Goal: Task Accomplishment & Management: Manage account settings

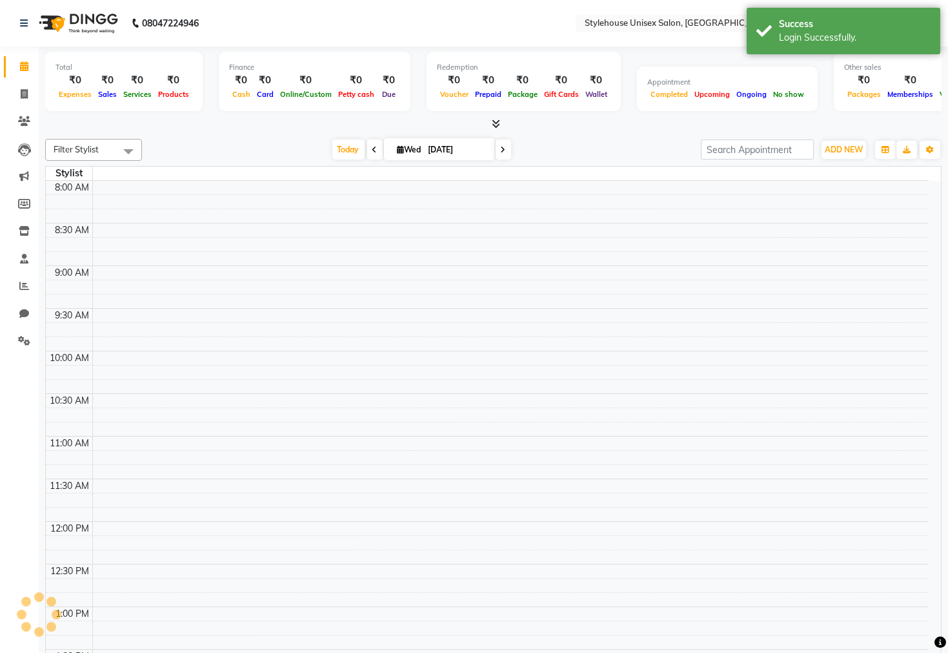
select select "en"
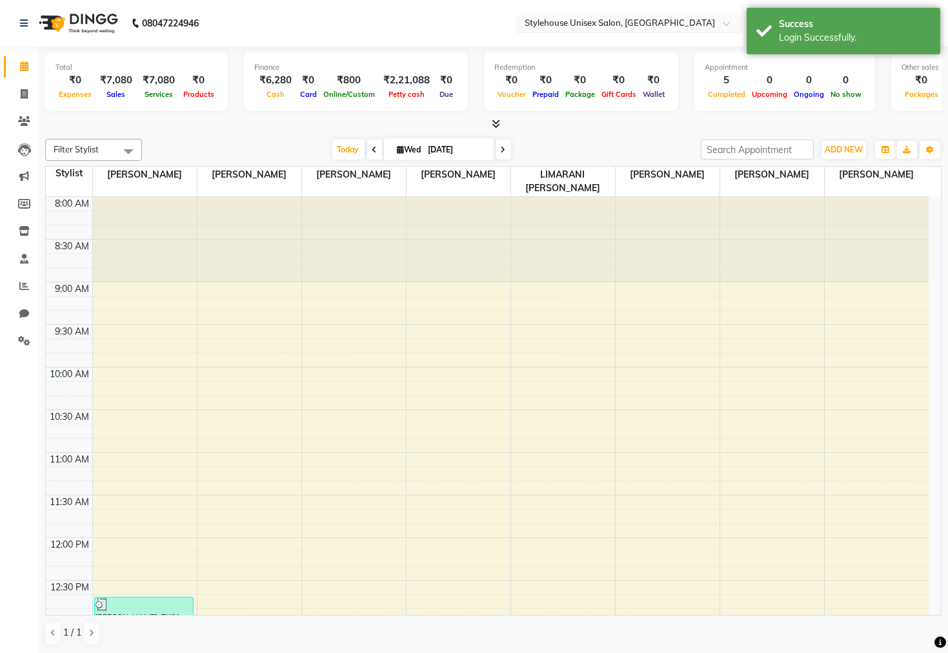
click at [571, 19] on input "text" at bounding box center [615, 24] width 187 height 13
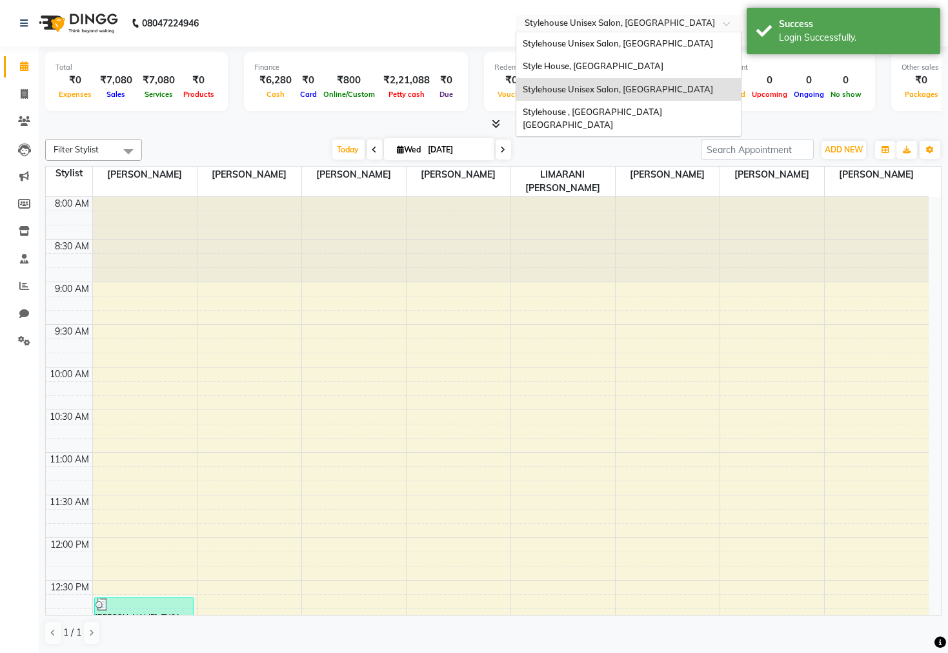
click at [617, 86] on span "Stylehouse Unisex Salon, [GEOGRAPHIC_DATA]" at bounding box center [618, 89] width 190 height 10
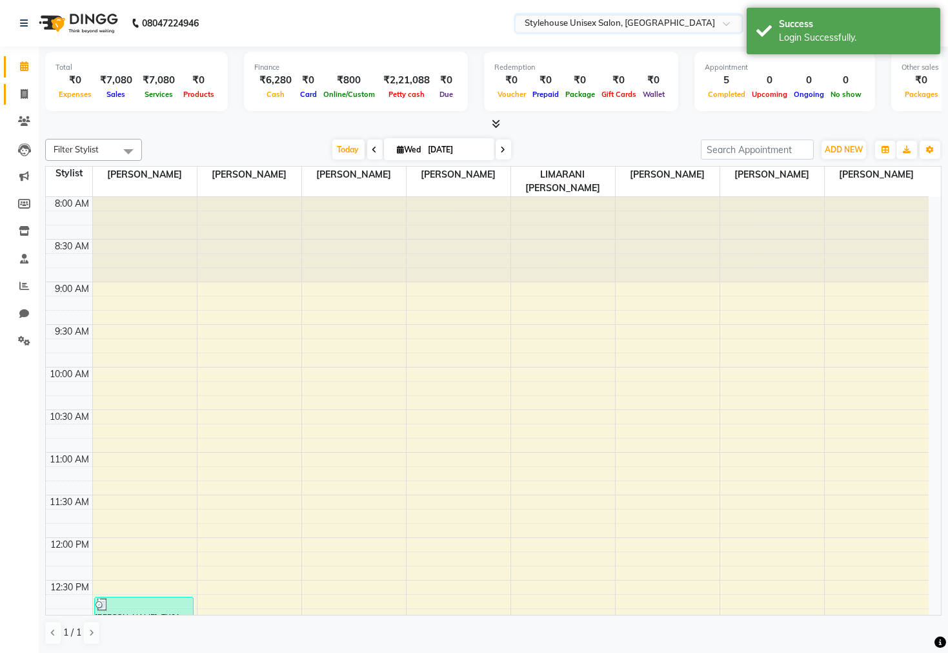
click at [21, 81] on li "Invoice" at bounding box center [19, 95] width 39 height 28
click at [24, 89] on icon at bounding box center [24, 94] width 7 height 10
select select "service"
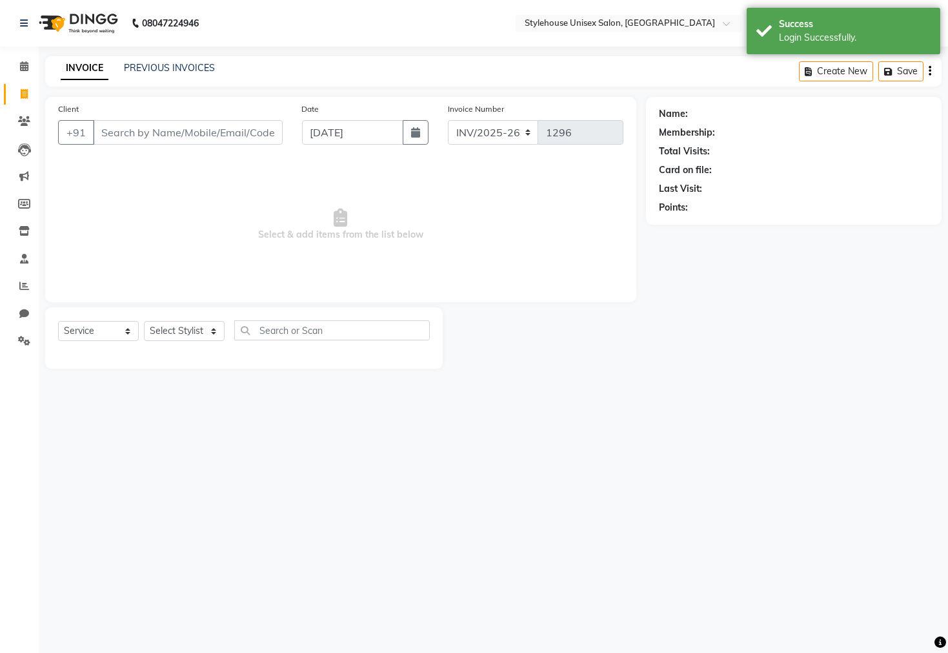
click at [130, 134] on input "Client" at bounding box center [188, 132] width 190 height 25
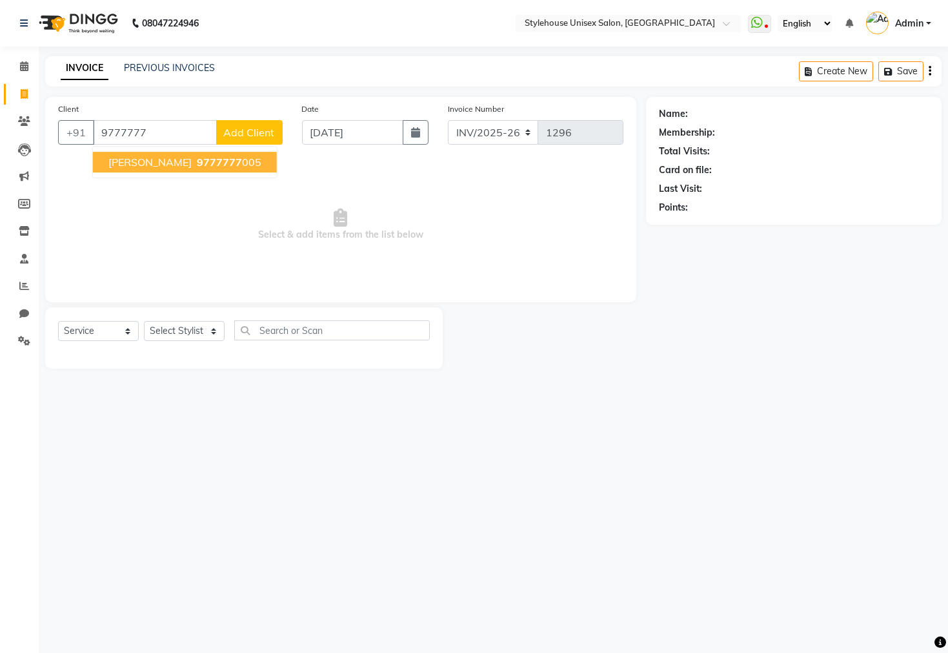
click at [167, 163] on span "[PERSON_NAME]" at bounding box center [149, 162] width 83 height 13
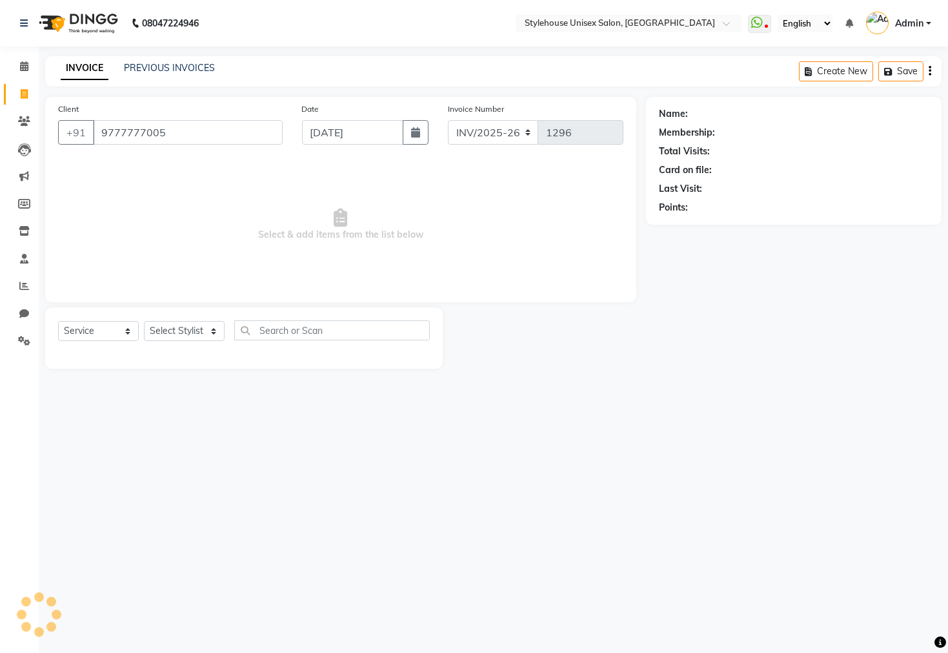
type input "9777777005"
click at [197, 346] on div "Select Service Product Membership Package Voucher Prepaid Gift Card Select Styl…" at bounding box center [244, 335] width 372 height 30
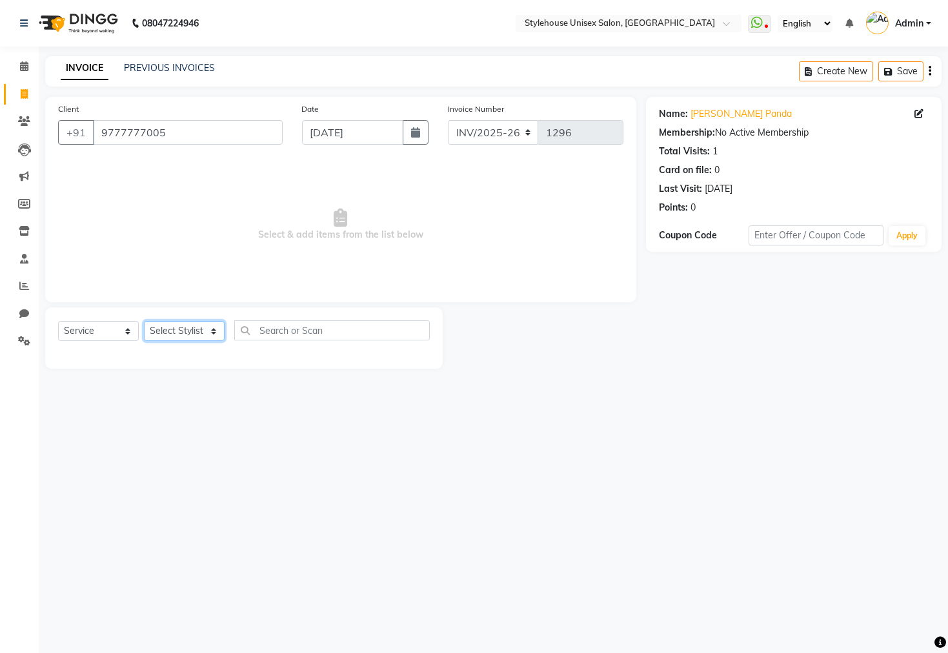
click at [190, 335] on select "Select Stylist [PERSON_NAME] [PERSON_NAME] LIMARANI [PERSON_NAME] Manager Naz […" at bounding box center [184, 331] width 81 height 20
select select "89006"
click at [144, 321] on select "Select Stylist [PERSON_NAME] [PERSON_NAME] LIMARANI [PERSON_NAME] Manager Naz […" at bounding box center [184, 331] width 81 height 20
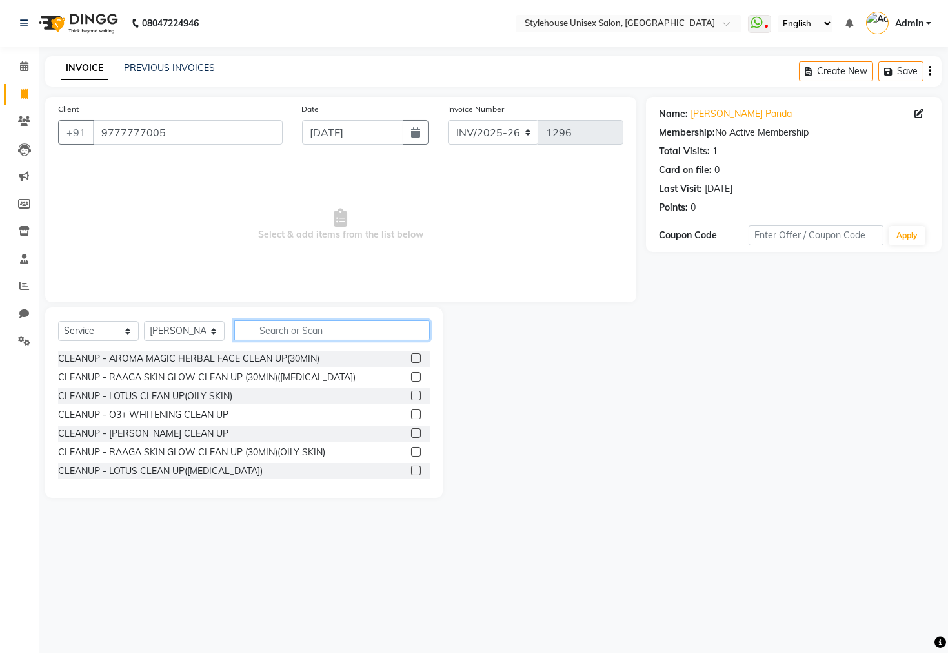
click at [250, 332] on input "text" at bounding box center [332, 330] width 196 height 20
type input "v"
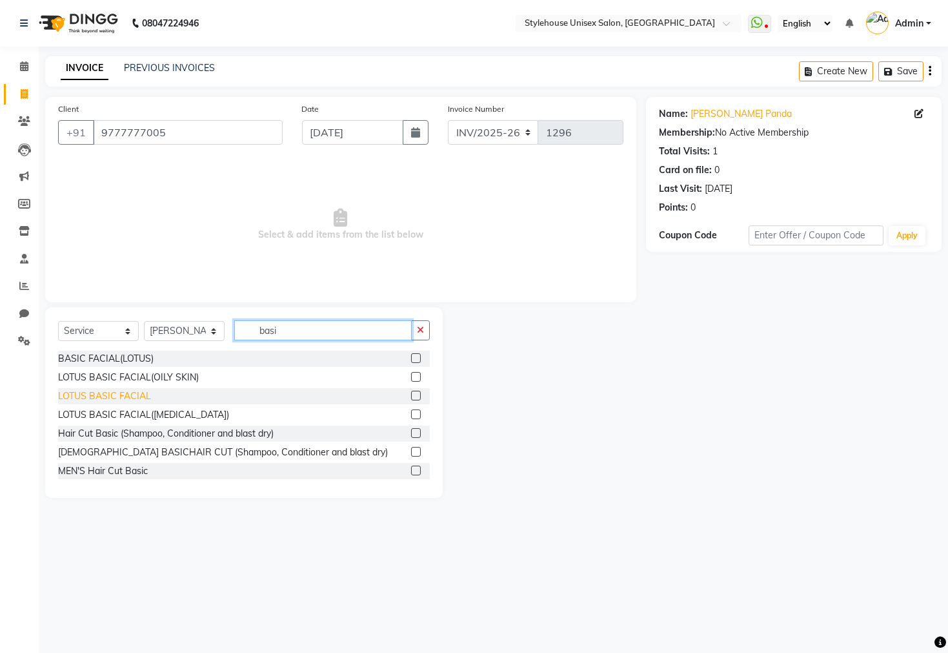
type input "basi"
click at [117, 400] on div "LOTUS BASIC FACIAL" at bounding box center [104, 396] width 93 height 14
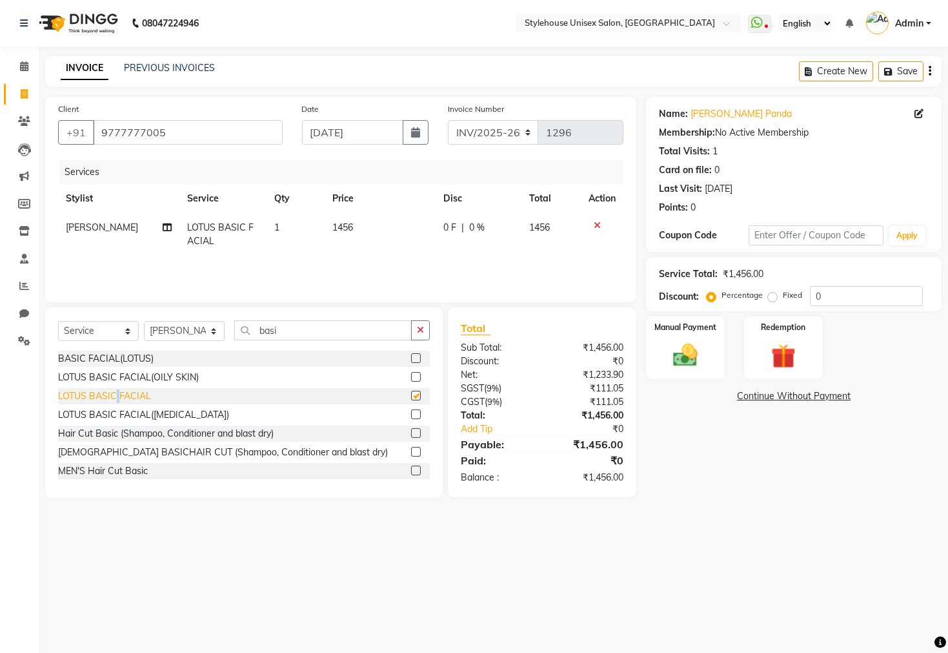
click at [117, 400] on div "LOTUS BASIC FACIAL" at bounding box center [104, 396] width 93 height 14
checkbox input "false"
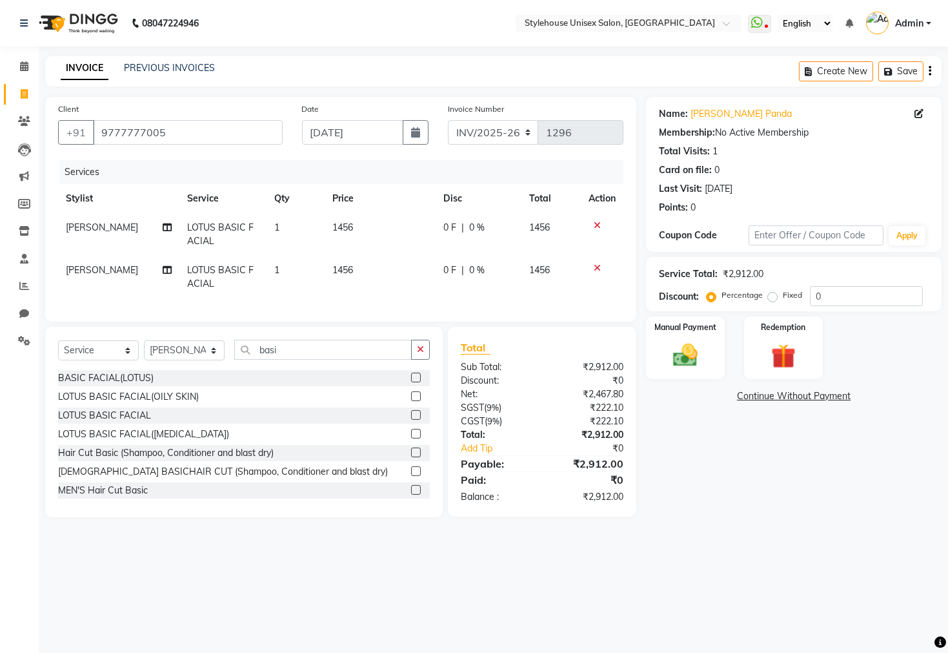
click at [595, 265] on icon at bounding box center [597, 267] width 7 height 9
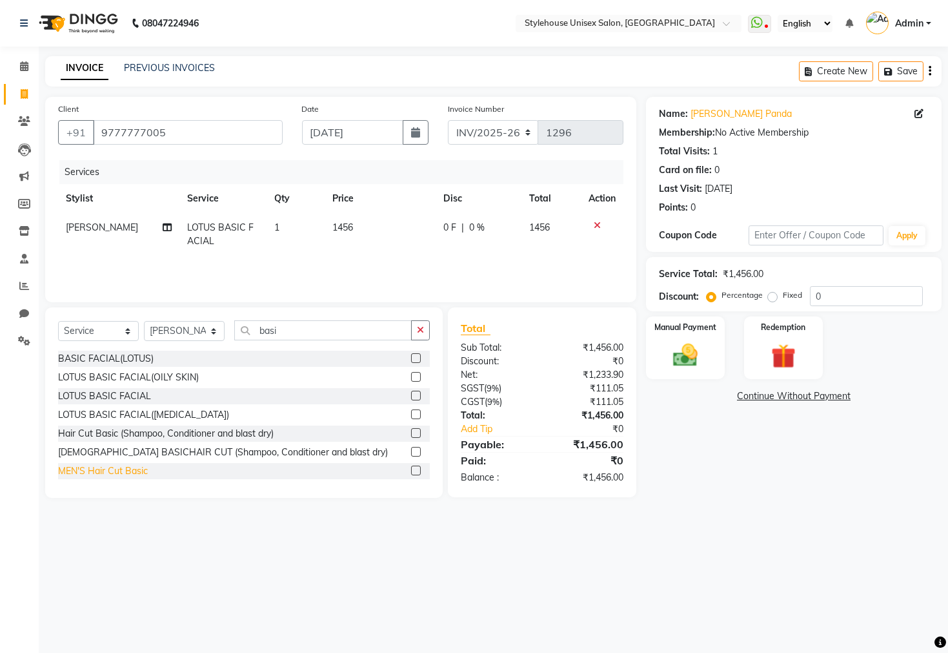
click at [123, 474] on div "MEN'S Hair Cut Basic" at bounding box center [103, 471] width 90 height 14
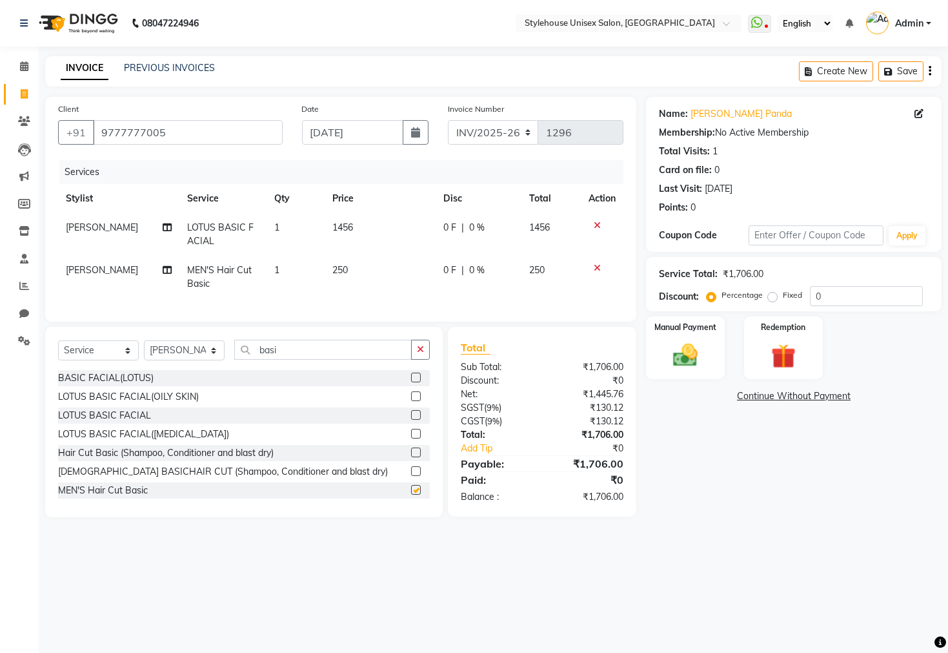
checkbox input "false"
click at [600, 223] on div at bounding box center [602, 225] width 27 height 9
click at [596, 224] on icon at bounding box center [597, 225] width 7 height 9
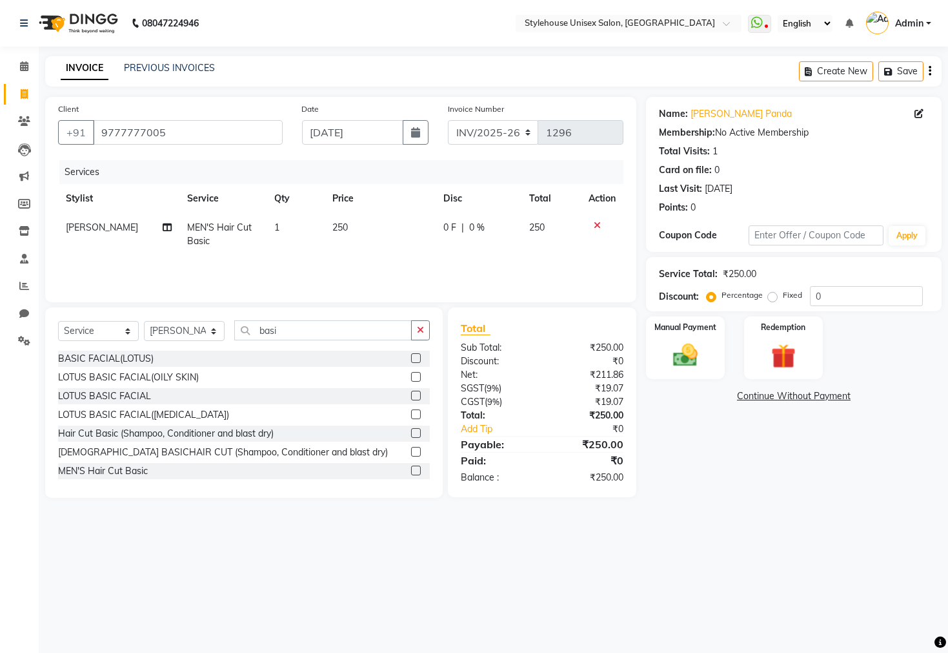
click at [416, 233] on td "250" at bounding box center [380, 234] width 111 height 43
select select "89006"
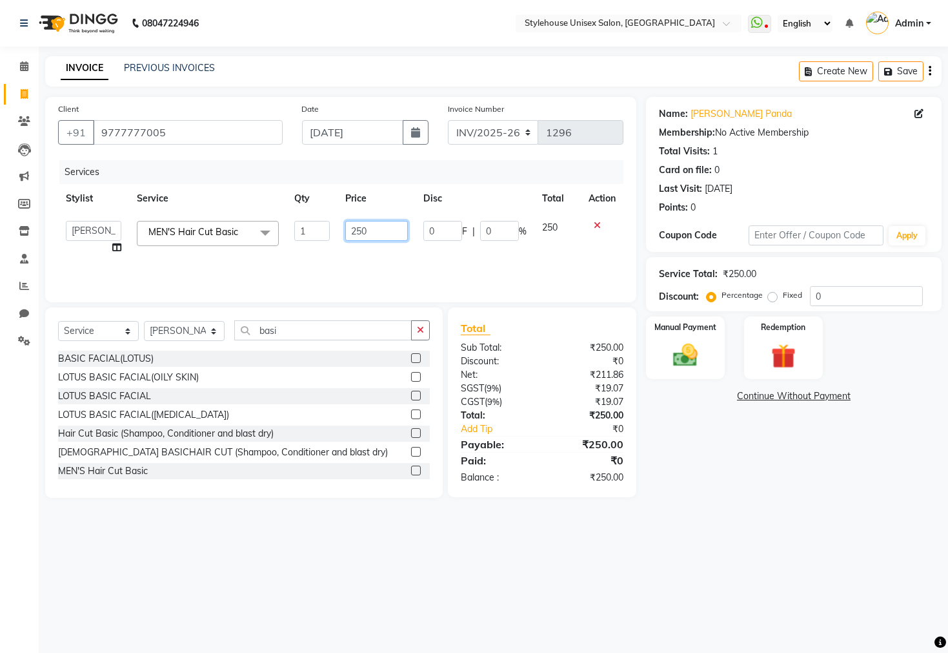
click at [392, 223] on input "250" at bounding box center [376, 231] width 63 height 20
type input "210"
click at [296, 339] on input "basi" at bounding box center [322, 330] width 177 height 20
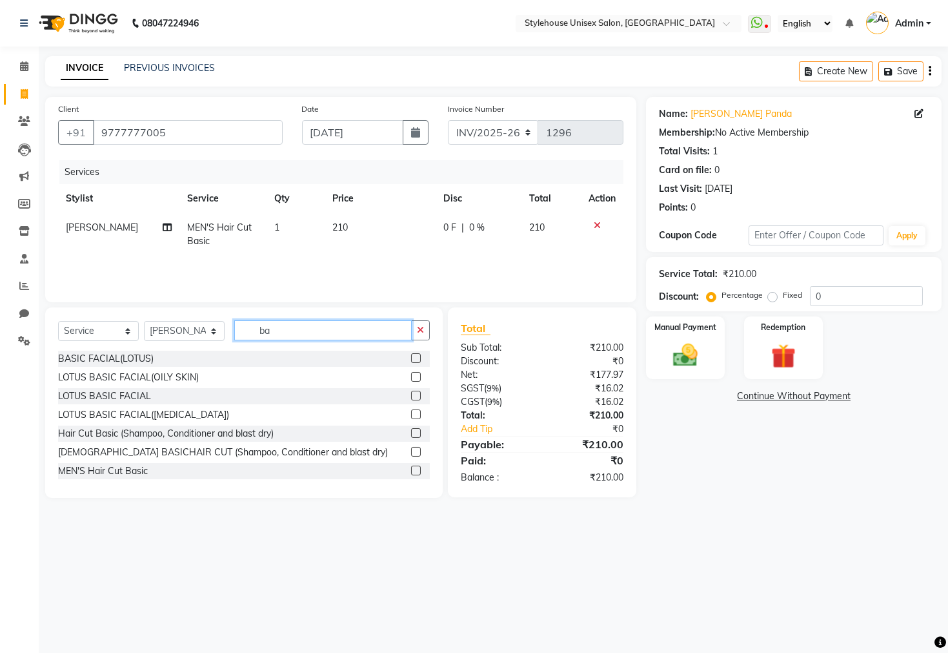
type input "b"
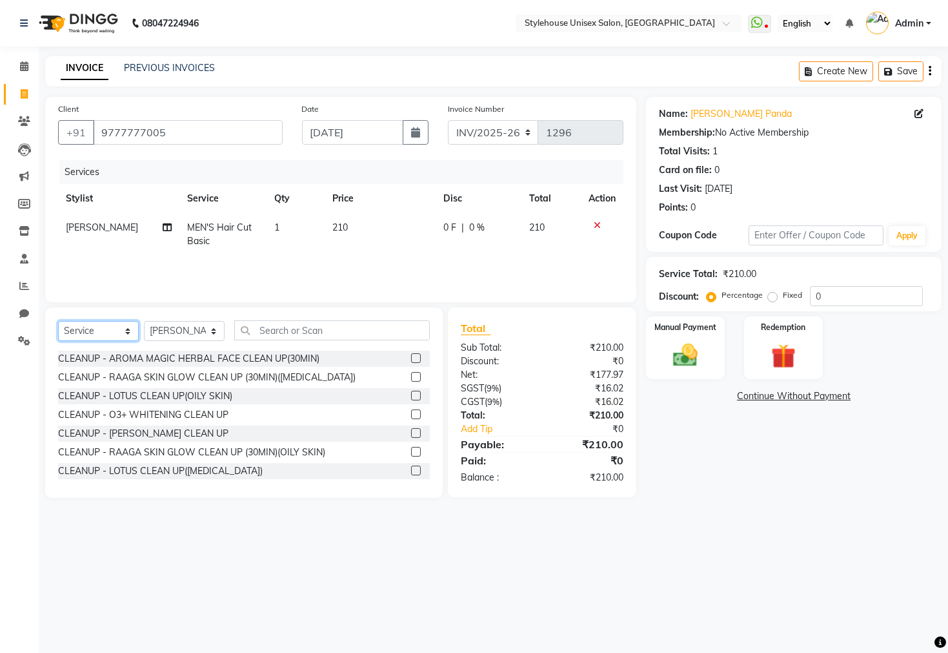
click at [93, 332] on select "Select Service Product Membership Package Voucher Prepaid Gift Card" at bounding box center [98, 331] width 81 height 20
select select "product"
click at [58, 321] on select "Select Service Product Membership Package Voucher Prepaid Gift Card" at bounding box center [98, 331] width 81 height 20
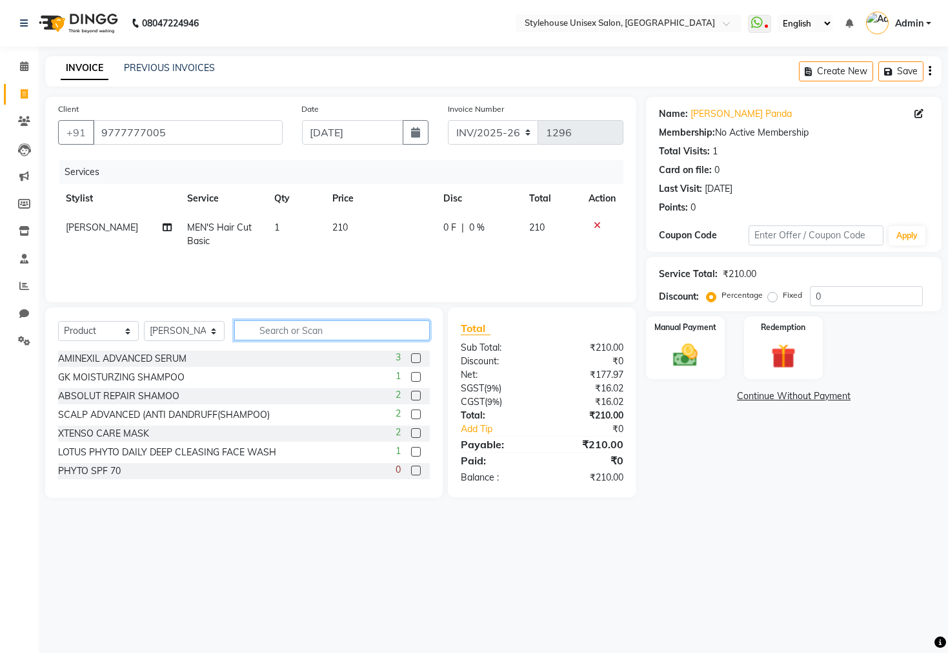
click at [263, 339] on input "text" at bounding box center [332, 330] width 196 height 20
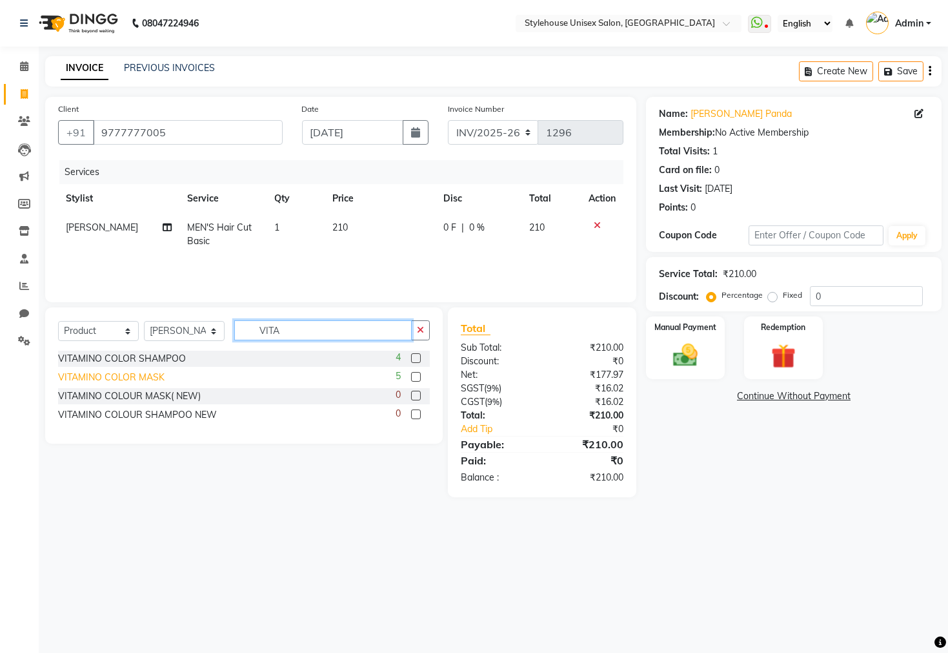
type input "VITA"
click at [158, 375] on div "VITAMINO COLOR MASK" at bounding box center [111, 377] width 106 height 14
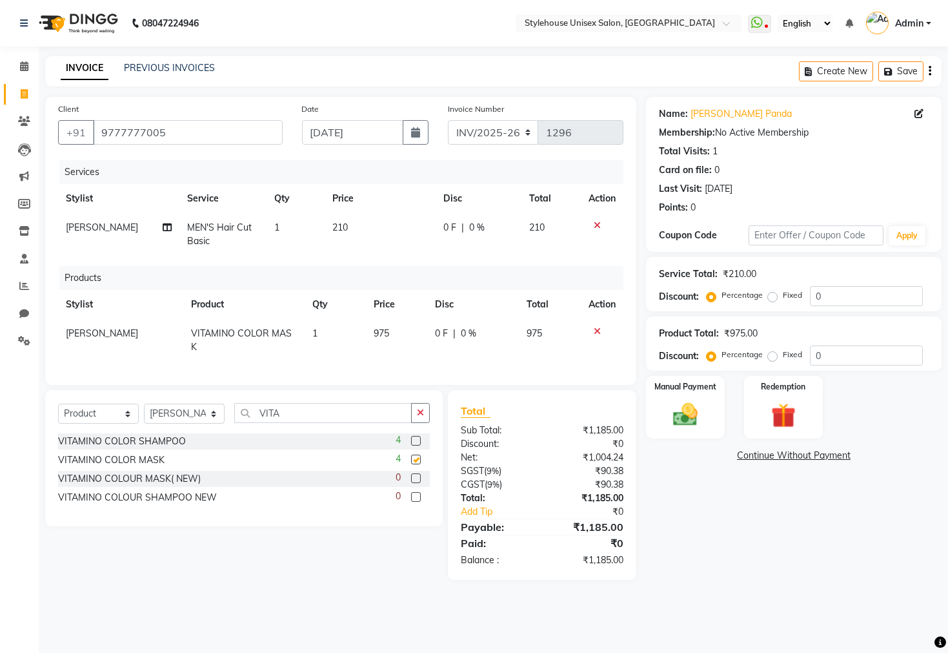
checkbox input "false"
click at [400, 322] on td "975" at bounding box center [397, 340] width 62 height 43
select select "89006"
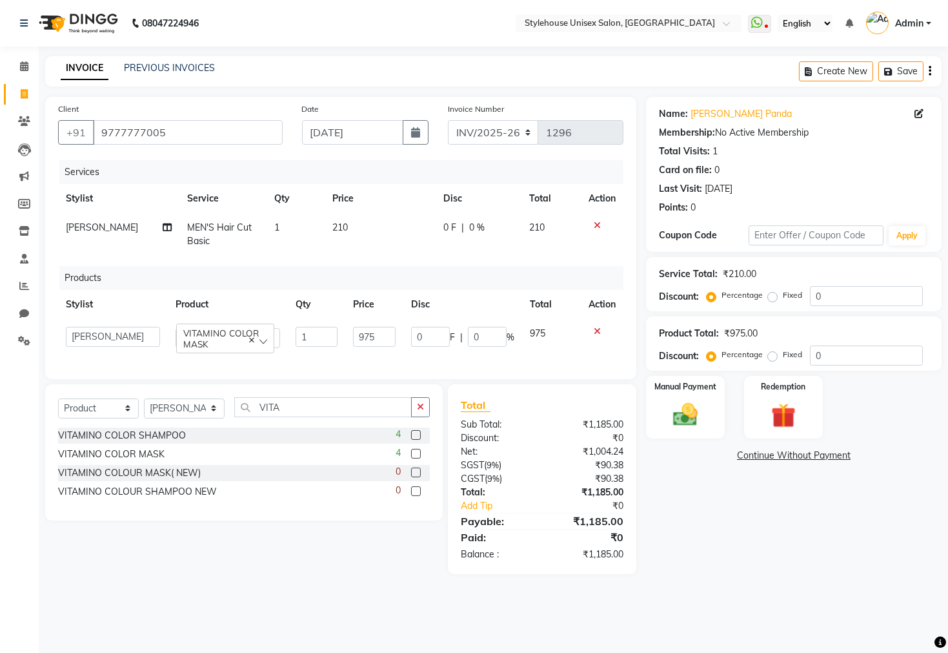
click at [397, 340] on td "975" at bounding box center [374, 337] width 59 height 37
click at [383, 334] on input "975" at bounding box center [374, 337] width 43 height 20
type input "9"
type input "990"
click at [669, 588] on main "INVOICE PREVIOUS INVOICES Create New Save Client [PHONE_NUMBER] Date [DATE] Inv…" at bounding box center [493, 324] width 909 height 537
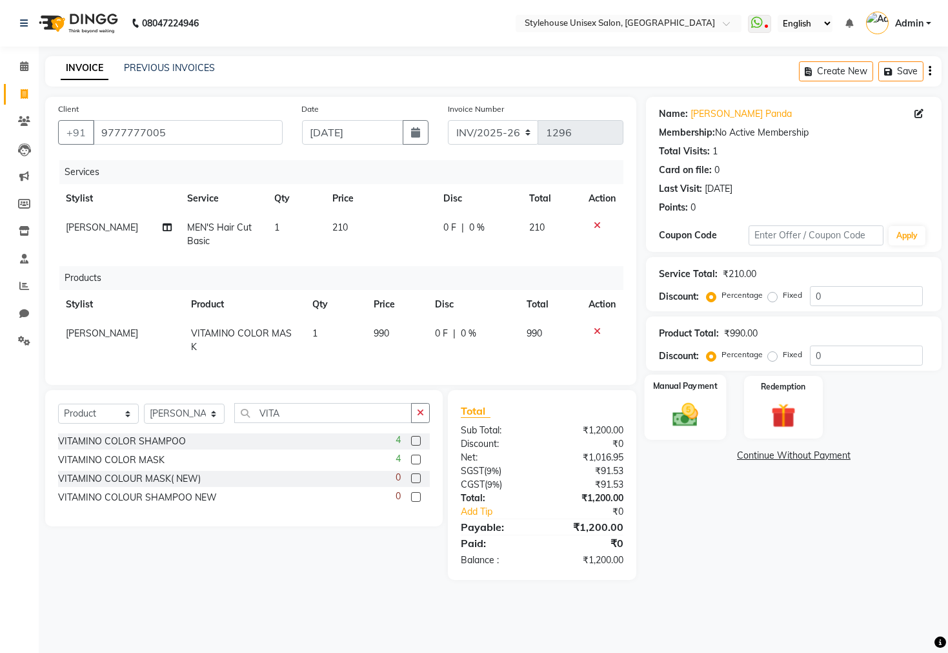
click at [697, 429] on img at bounding box center [685, 414] width 41 height 29
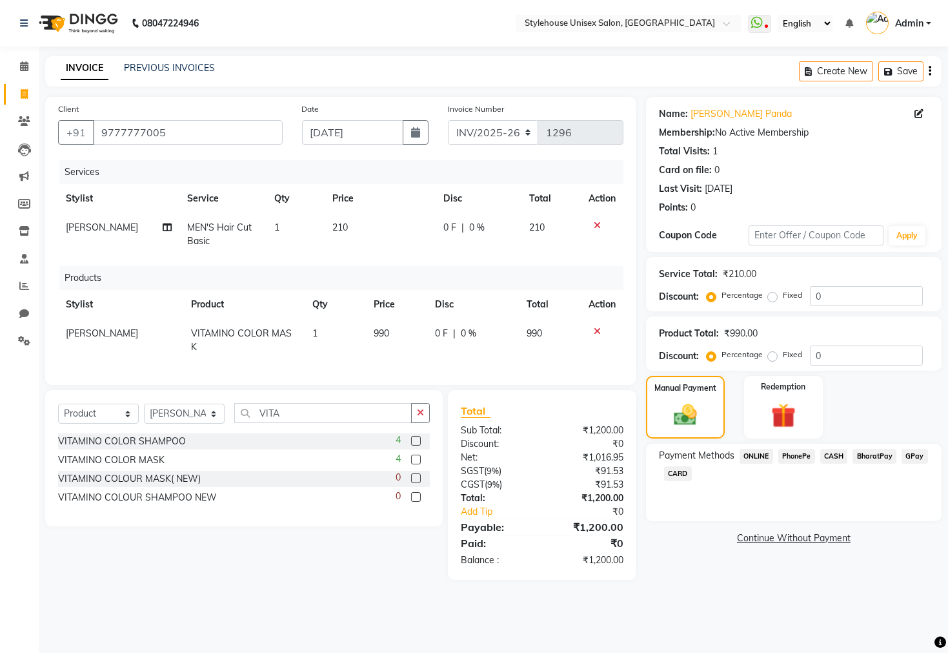
click at [800, 463] on span "PhonePe" at bounding box center [796, 456] width 37 height 15
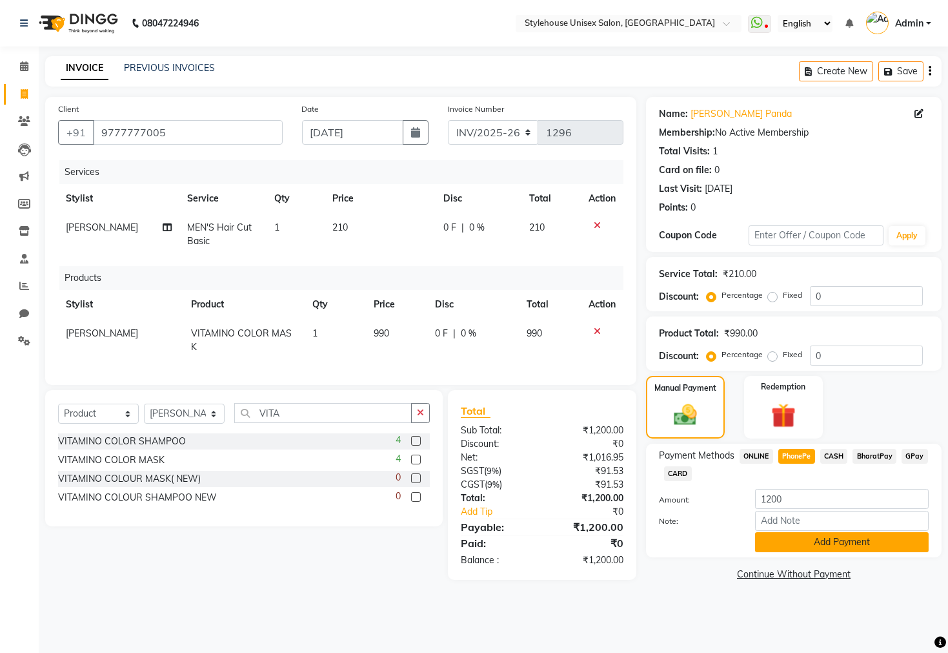
click at [791, 552] on button "Add Payment" at bounding box center [842, 542] width 174 height 20
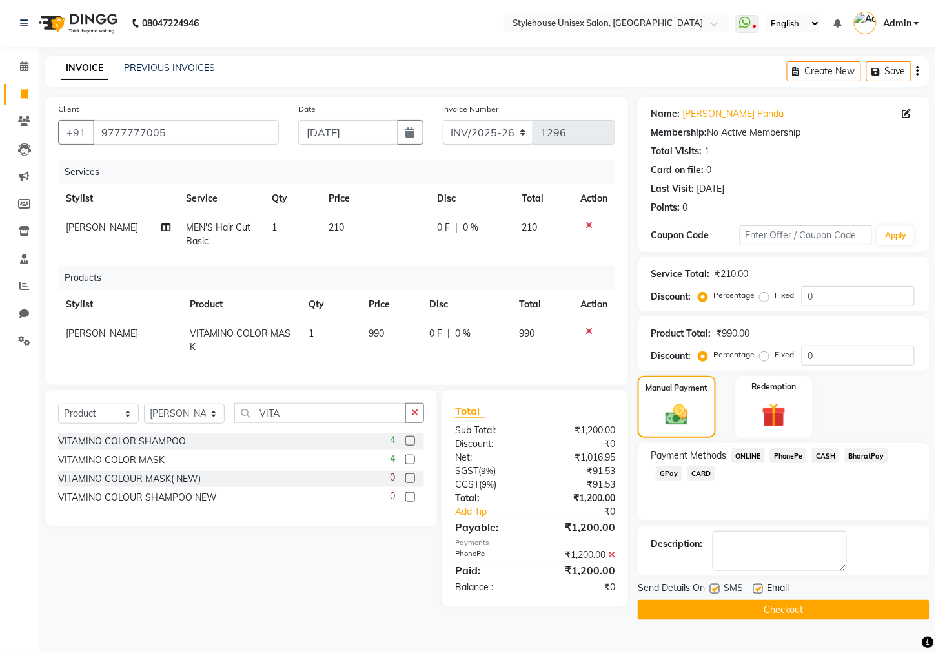
click at [773, 620] on button "Checkout" at bounding box center [784, 610] width 292 height 20
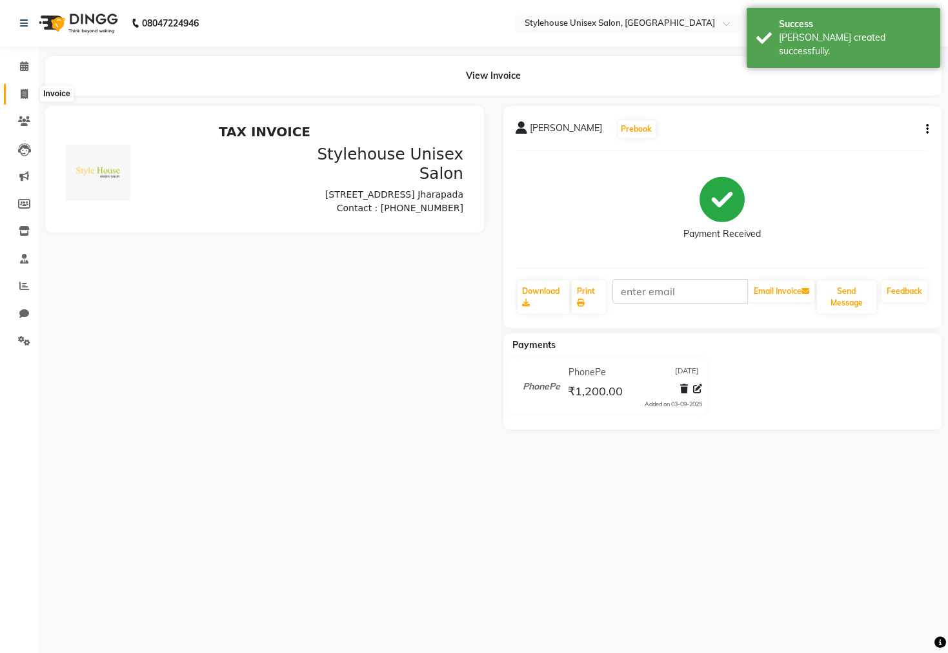
click at [21, 89] on icon at bounding box center [24, 94] width 7 height 10
select select "service"
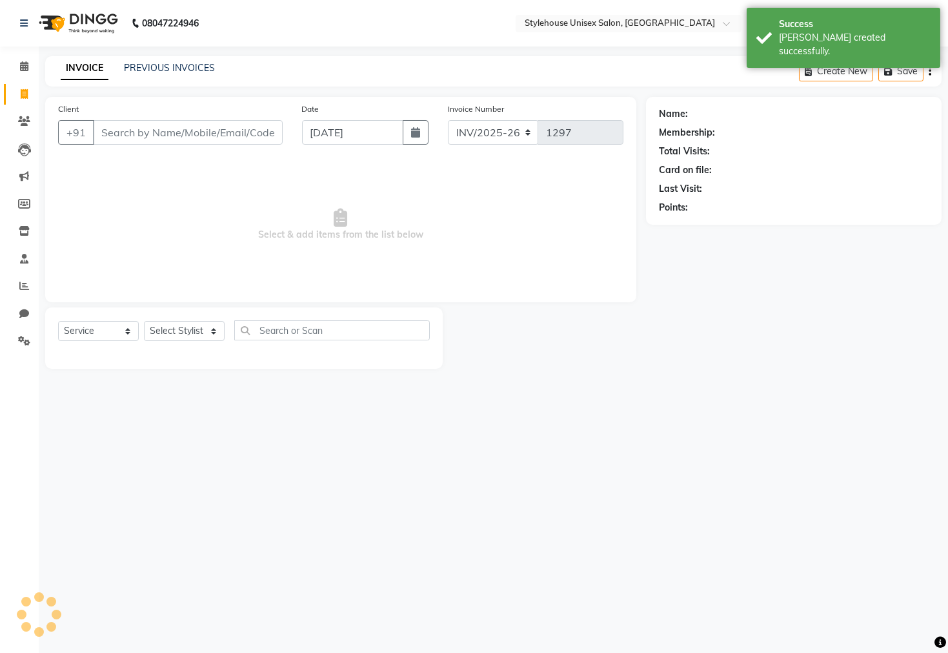
click at [135, 136] on input "Client" at bounding box center [188, 132] width 190 height 25
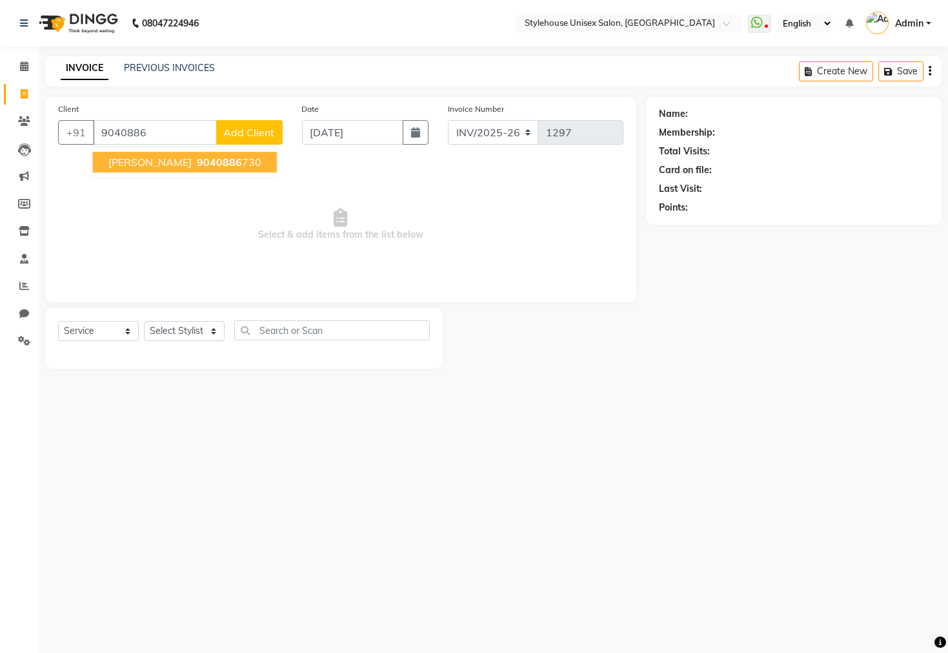
click at [197, 163] on span "9040886" at bounding box center [219, 162] width 45 height 13
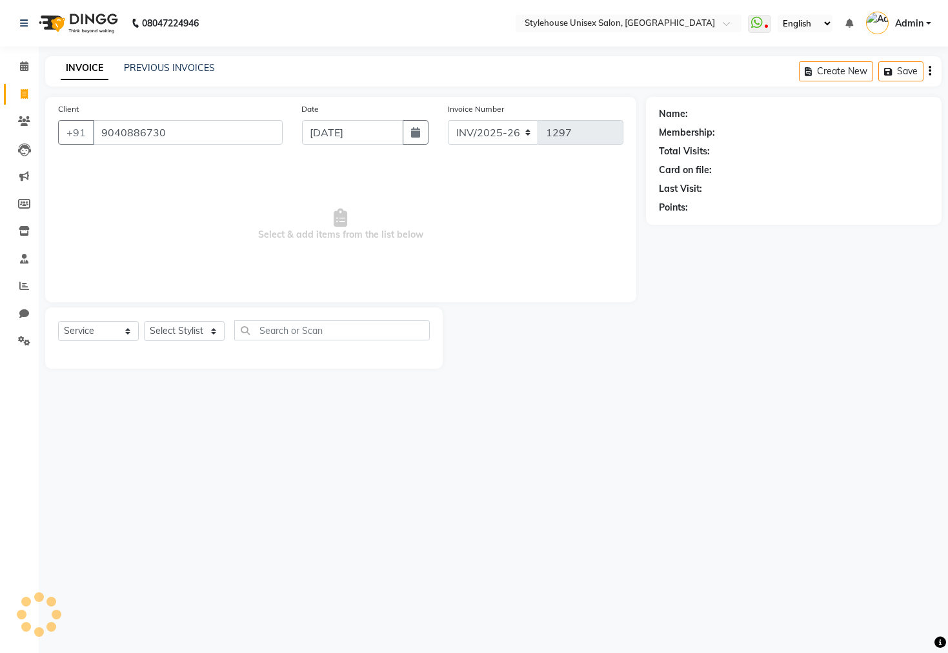
type input "9040886730"
click at [181, 336] on select "Select Stylist [PERSON_NAME] [PERSON_NAME] LIMARANI [PERSON_NAME] Manager Naz […" at bounding box center [184, 331] width 81 height 20
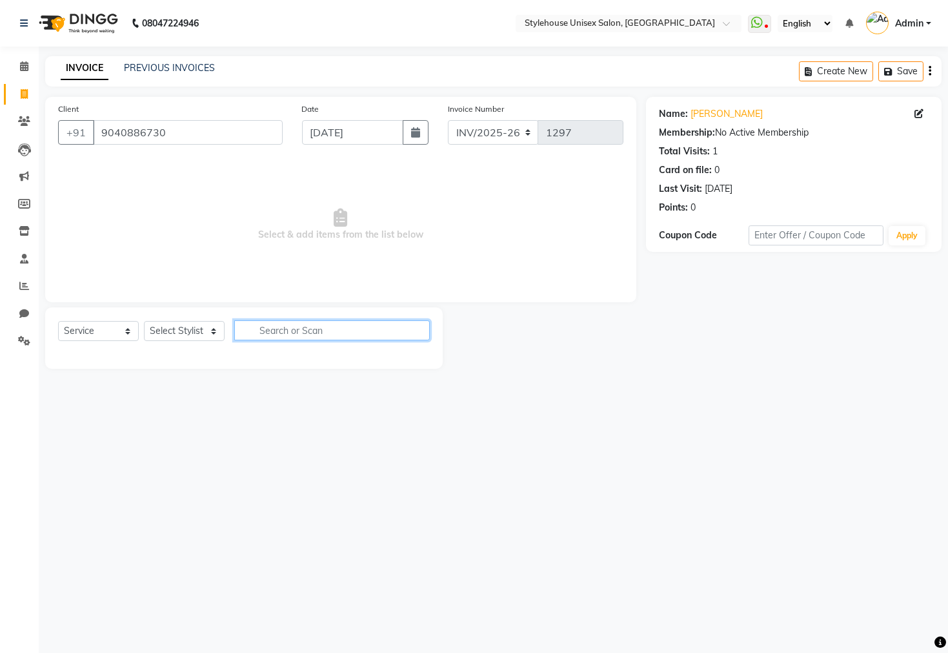
click at [269, 325] on input "text" at bounding box center [332, 330] width 196 height 20
click at [188, 334] on select "Select Stylist [PERSON_NAME] [PERSON_NAME] LIMARANI [PERSON_NAME] Manager Naz […" at bounding box center [184, 331] width 81 height 20
select select "69919"
click at [144, 321] on select "Select Stylist [PERSON_NAME] [PERSON_NAME] LIMARANI [PERSON_NAME] Manager Naz […" at bounding box center [184, 331] width 81 height 20
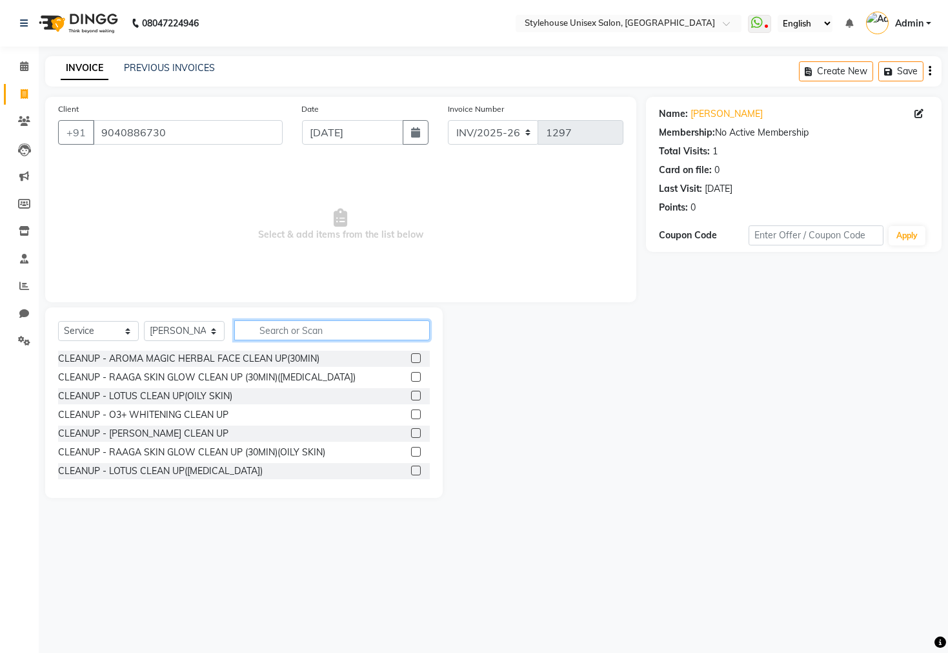
click at [299, 333] on input "text" at bounding box center [332, 330] width 196 height 20
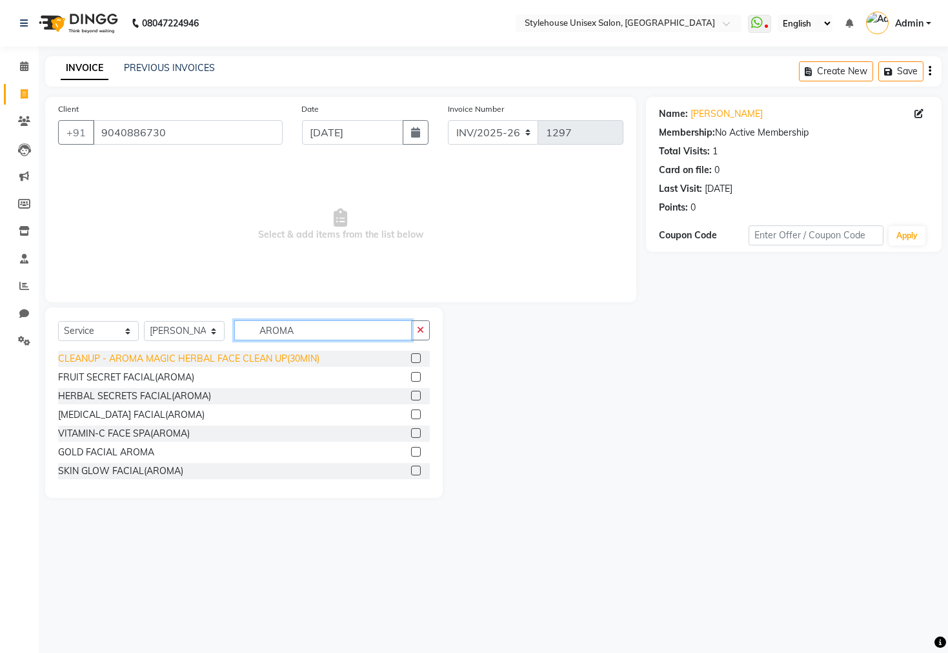
type input "AROMA"
click at [148, 363] on div "CLEANUP - AROMA MAGIC HERBAL FACE CLEAN UP(30MIN)" at bounding box center [188, 359] width 261 height 14
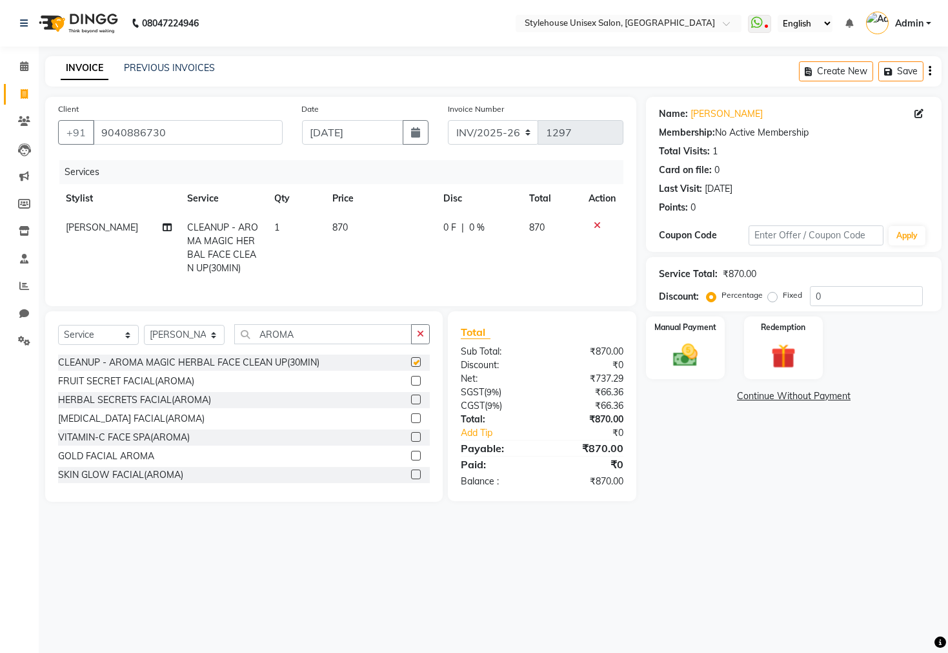
checkbox input "false"
click at [316, 344] on input "AROMA" at bounding box center [322, 334] width 177 height 20
click at [369, 230] on td "870" at bounding box center [380, 248] width 111 height 70
select select "69919"
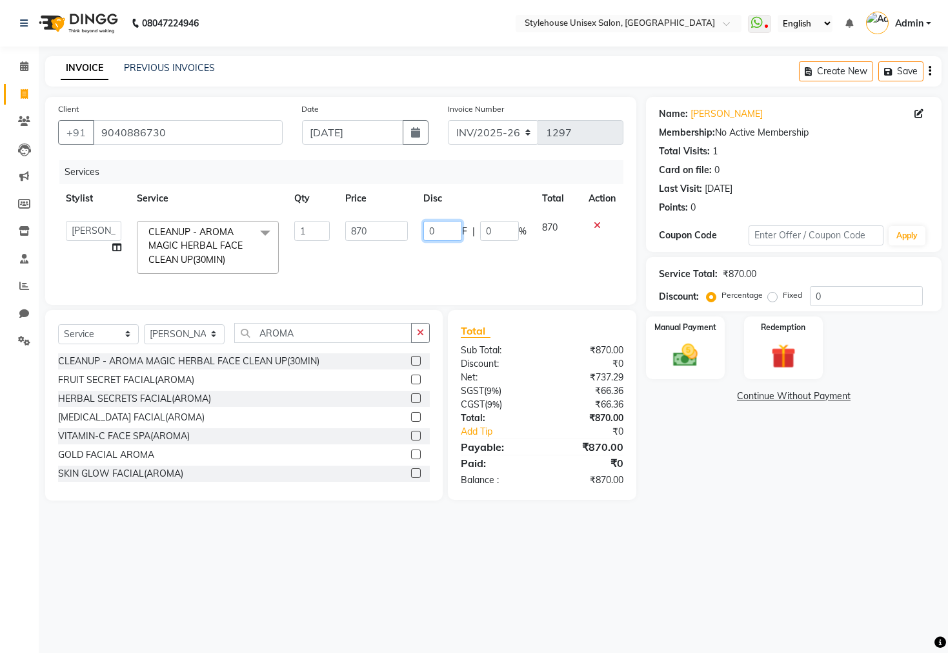
click at [461, 237] on input "0" at bounding box center [442, 231] width 39 height 20
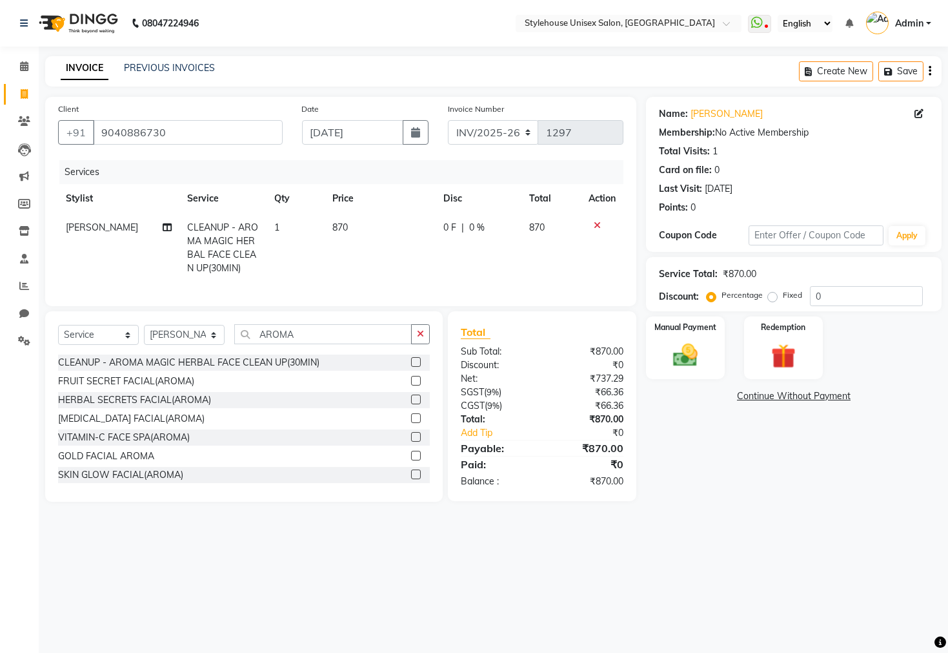
click at [381, 232] on td "870" at bounding box center [380, 248] width 111 height 70
select select "69919"
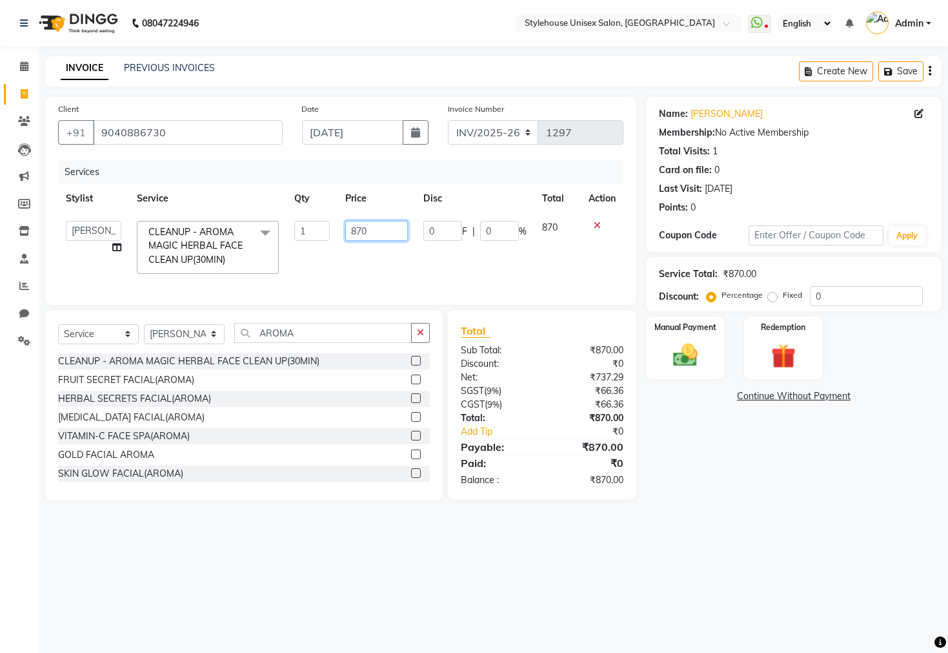
click at [392, 227] on input "870" at bounding box center [376, 231] width 63 height 20
type input "8"
type input "740"
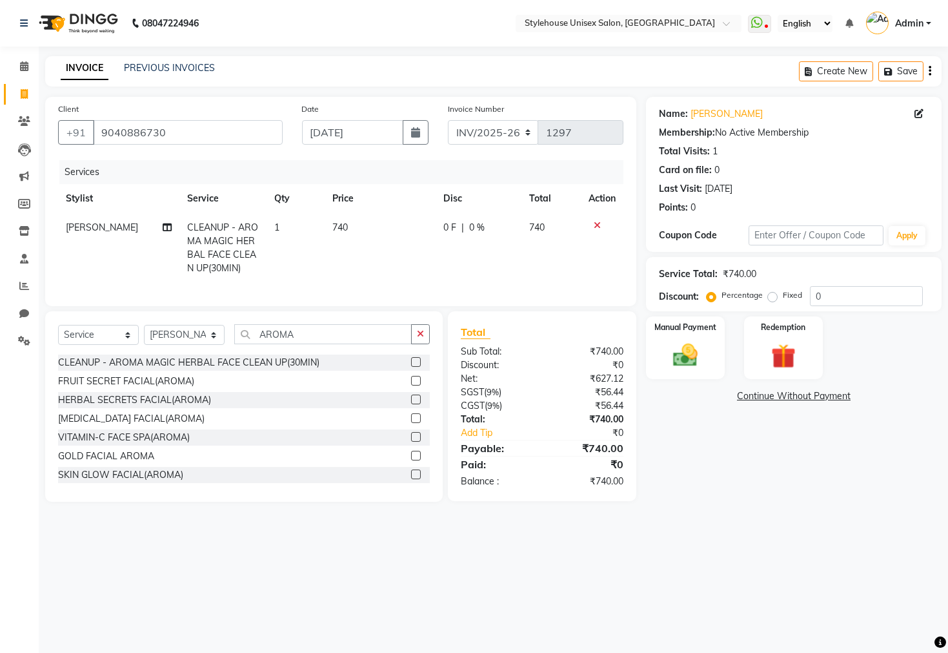
click at [343, 48] on div "08047224946 Select Location × Stylehouse Unisex Salon, Bhubneshwar WhatsApp Sta…" at bounding box center [474, 326] width 948 height 653
click at [301, 344] on input "AROMA" at bounding box center [322, 334] width 177 height 20
type input "A"
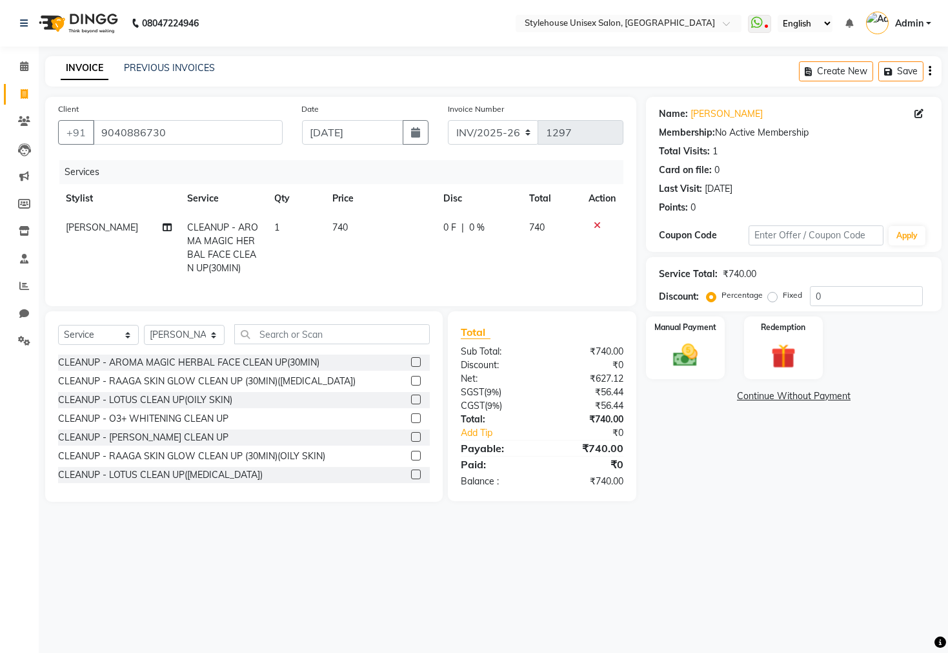
click at [357, 221] on td "740" at bounding box center [380, 248] width 111 height 70
select select "69919"
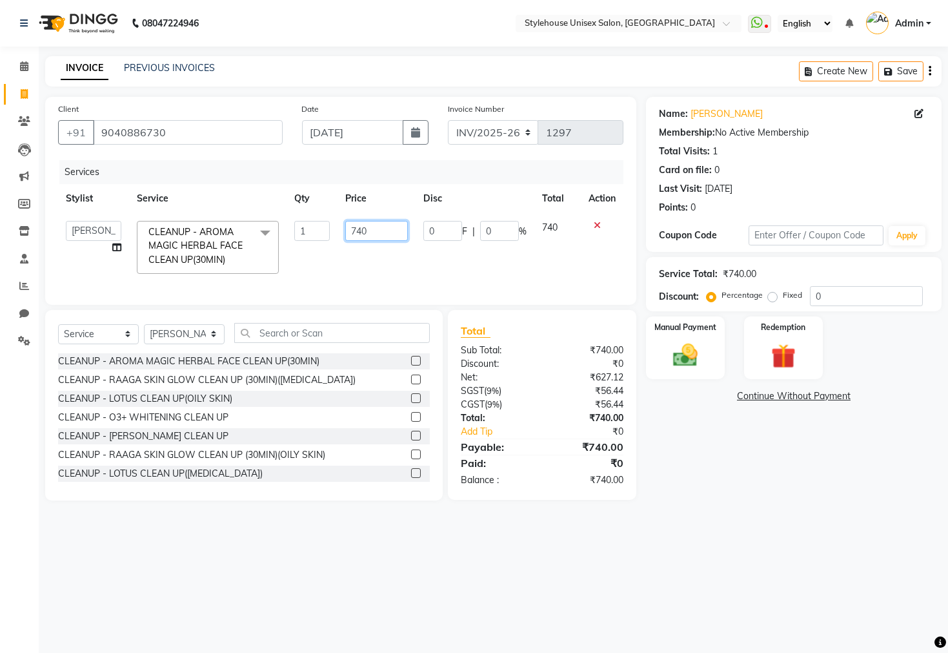
click at [387, 223] on input "740" at bounding box center [376, 231] width 63 height 20
type input "740"
click at [276, 342] on input "text" at bounding box center [332, 333] width 196 height 20
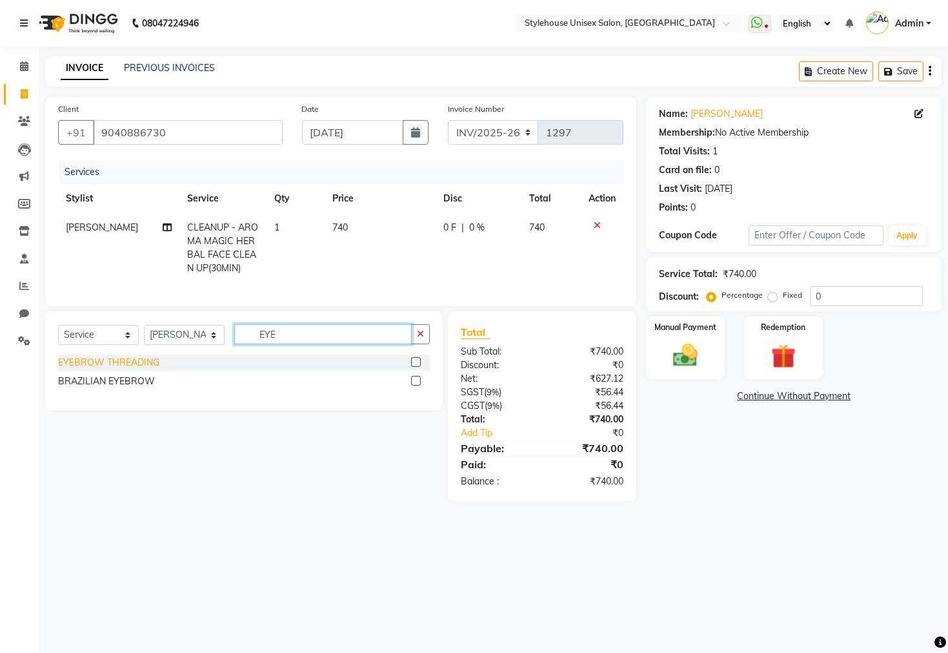
type input "EYE"
click at [128, 369] on div "EYEBROW THREADING" at bounding box center [108, 363] width 101 height 14
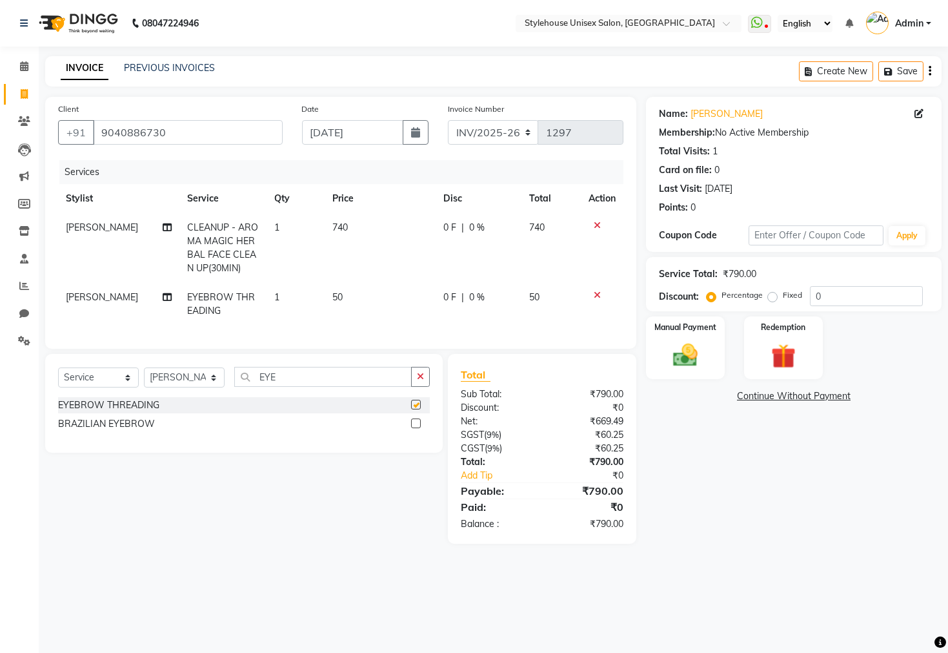
checkbox input "false"
click at [349, 301] on td "50" at bounding box center [380, 304] width 111 height 43
select select "69919"
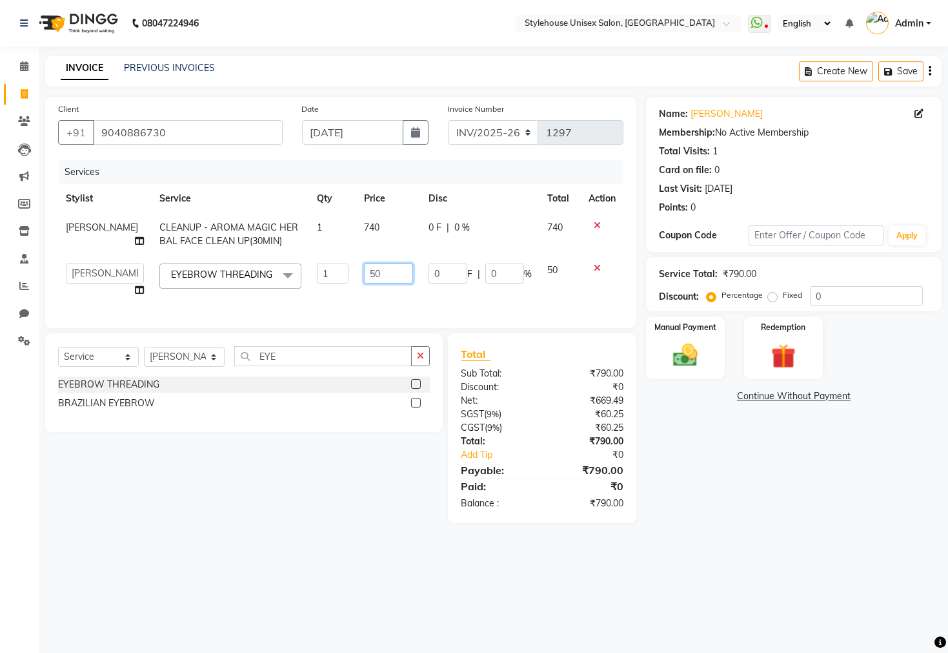
click at [391, 277] on input "50" at bounding box center [388, 273] width 49 height 20
type input "5"
type input "43"
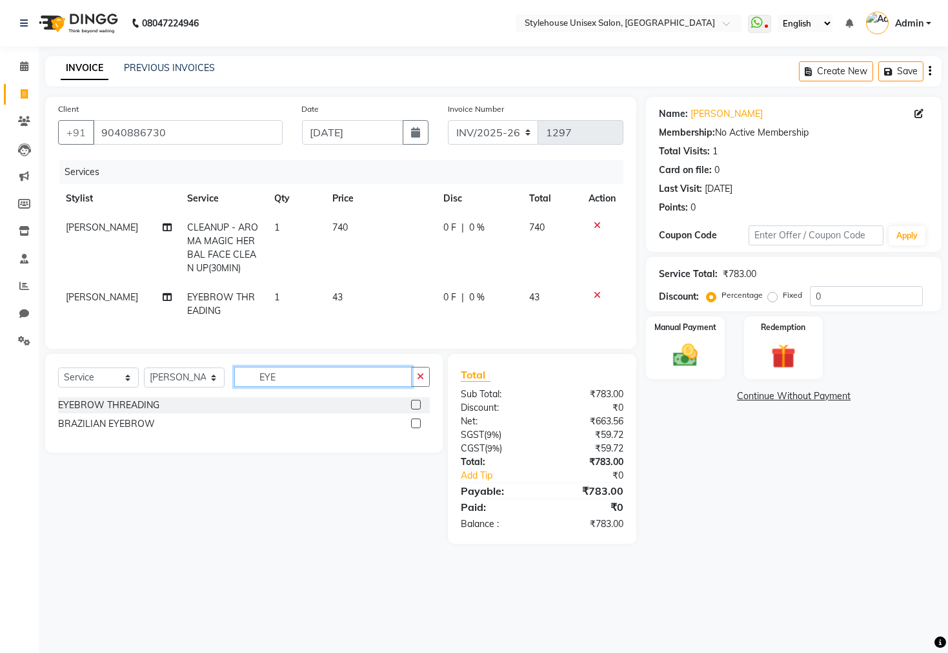
click at [283, 370] on div "Select Service Product Membership Package Voucher Prepaid Gift Card Select Styl…" at bounding box center [244, 403] width 398 height 99
type input "E"
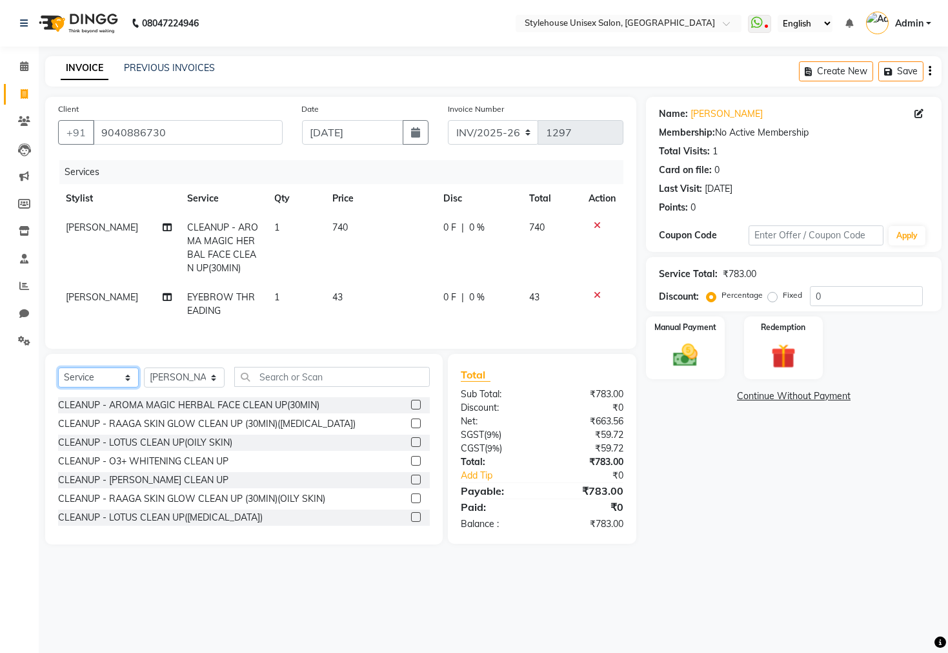
click at [83, 383] on select "Select Service Product Membership Package Voucher Prepaid Gift Card" at bounding box center [98, 377] width 81 height 20
click at [290, 387] on input "text" at bounding box center [332, 377] width 196 height 20
click at [347, 224] on td "740" at bounding box center [380, 248] width 111 height 70
select select "69919"
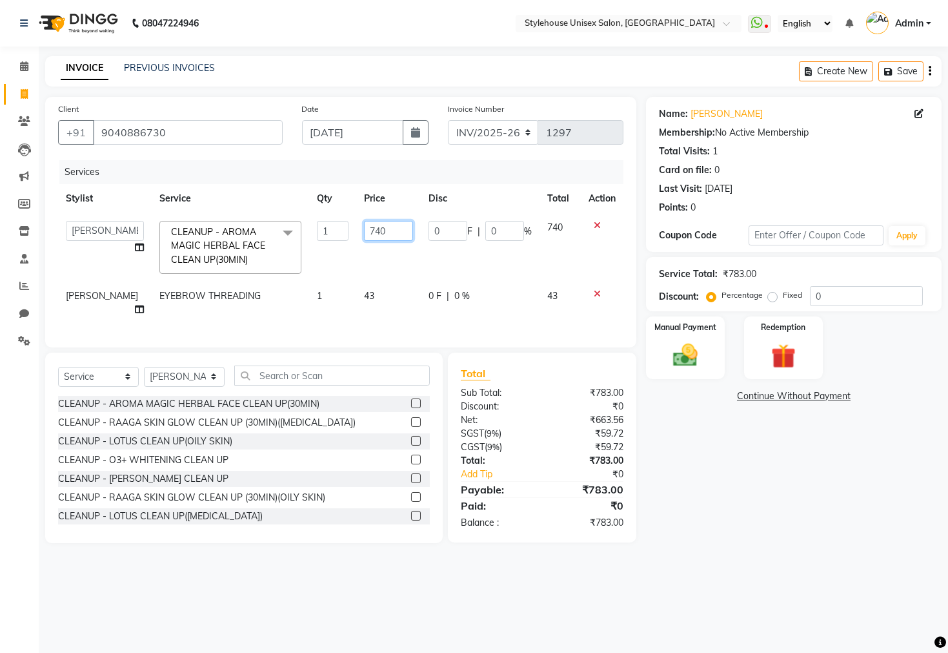
click at [405, 234] on input "740" at bounding box center [388, 231] width 49 height 20
type input "7"
type input "870"
click at [375, 298] on td "43" at bounding box center [388, 302] width 65 height 43
select select "69919"
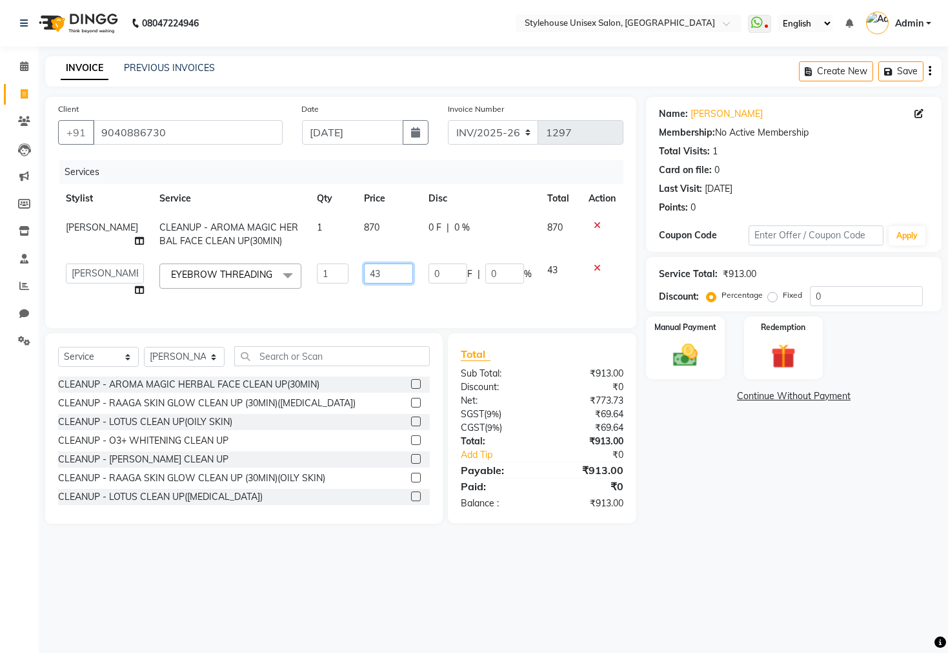
click at [383, 268] on input "43" at bounding box center [388, 273] width 49 height 20
type input "4"
type input "50"
drag, startPoint x: 744, startPoint y: 540, endPoint x: 767, endPoint y: 492, distance: 53.1
click at [747, 523] on div "Name: [PERSON_NAME] Membership: No Active Membership Total Visits: 1 Card on fi…" at bounding box center [798, 310] width 305 height 427
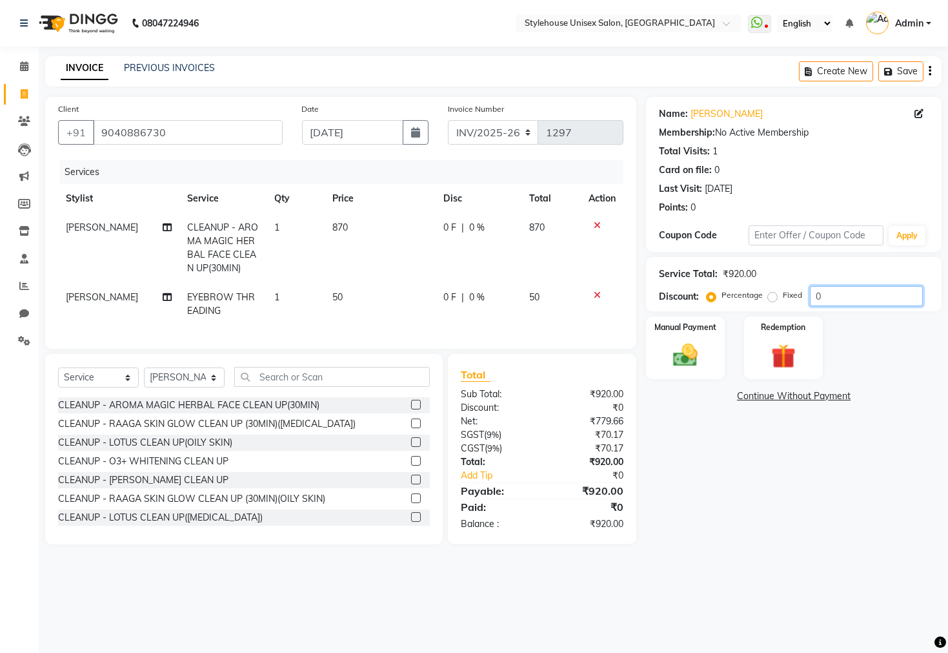
click at [850, 294] on input "0" at bounding box center [866, 296] width 113 height 20
type input "1"
click at [216, 387] on select "Select Stylist [PERSON_NAME] [PERSON_NAME] LIMARANI [PERSON_NAME] Manager Naz […" at bounding box center [184, 377] width 81 height 20
select select "89006"
click at [144, 380] on select "Select Stylist [PERSON_NAME] [PERSON_NAME] LIMARANI [PERSON_NAME] Manager Naz […" at bounding box center [184, 377] width 81 height 20
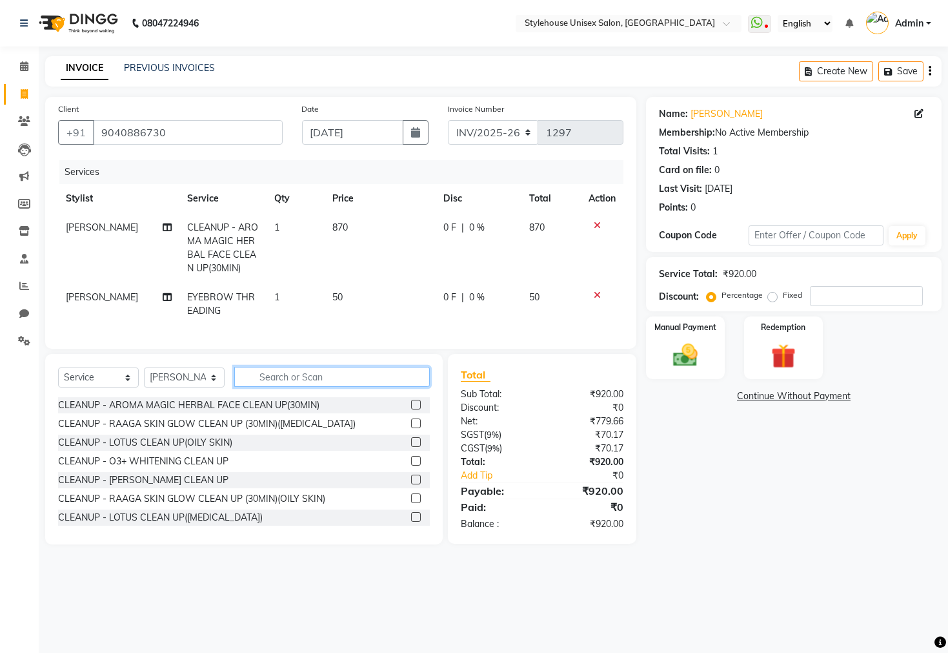
click at [283, 387] on input "text" at bounding box center [332, 377] width 196 height 20
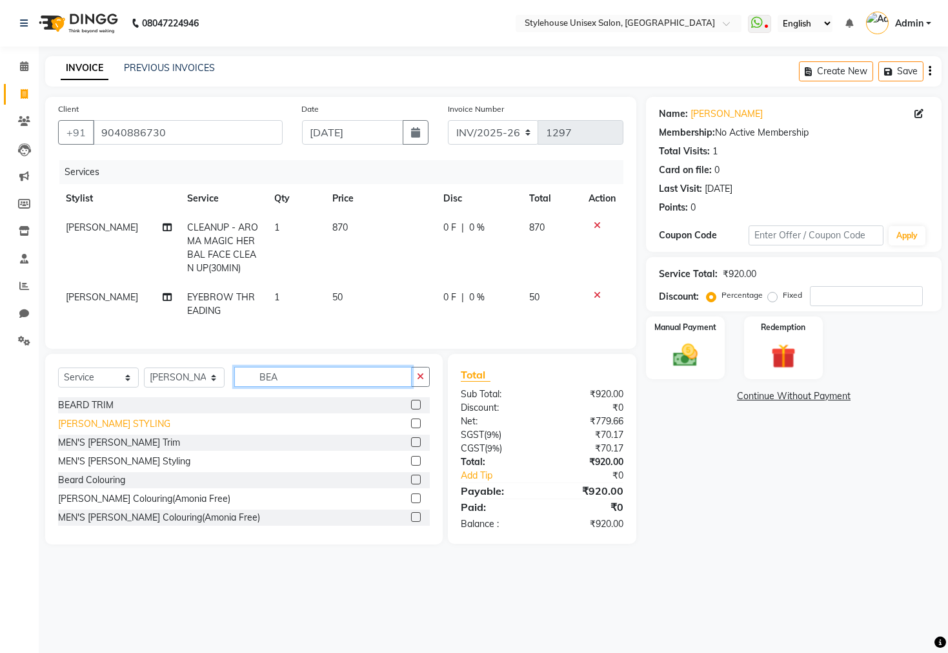
type input "BEA"
click at [109, 430] on div "[PERSON_NAME] STYLING" at bounding box center [114, 424] width 112 height 14
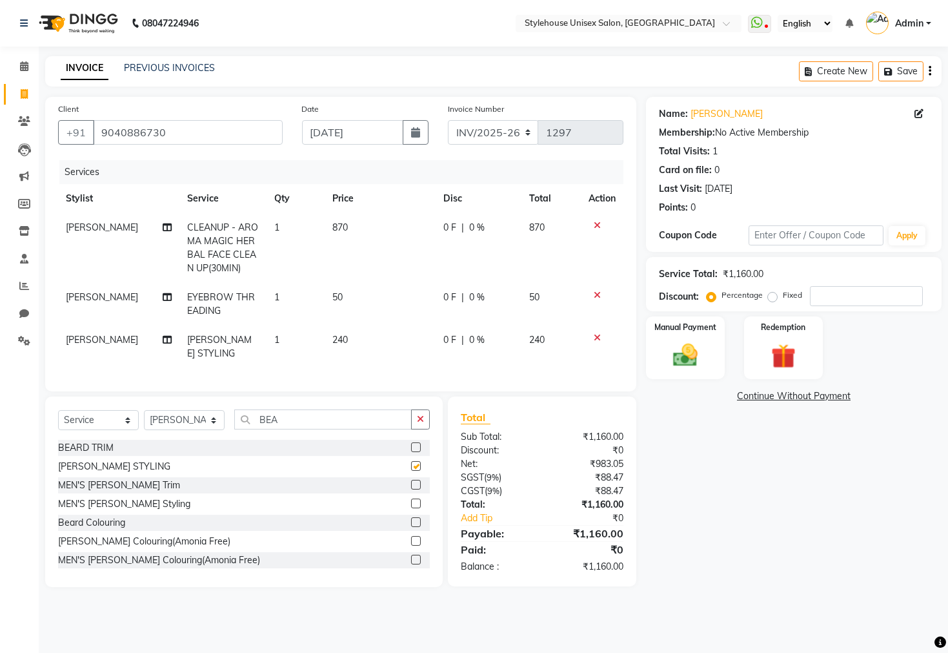
checkbox input "false"
click at [396, 330] on td "240" at bounding box center [380, 346] width 111 height 43
select select "89006"
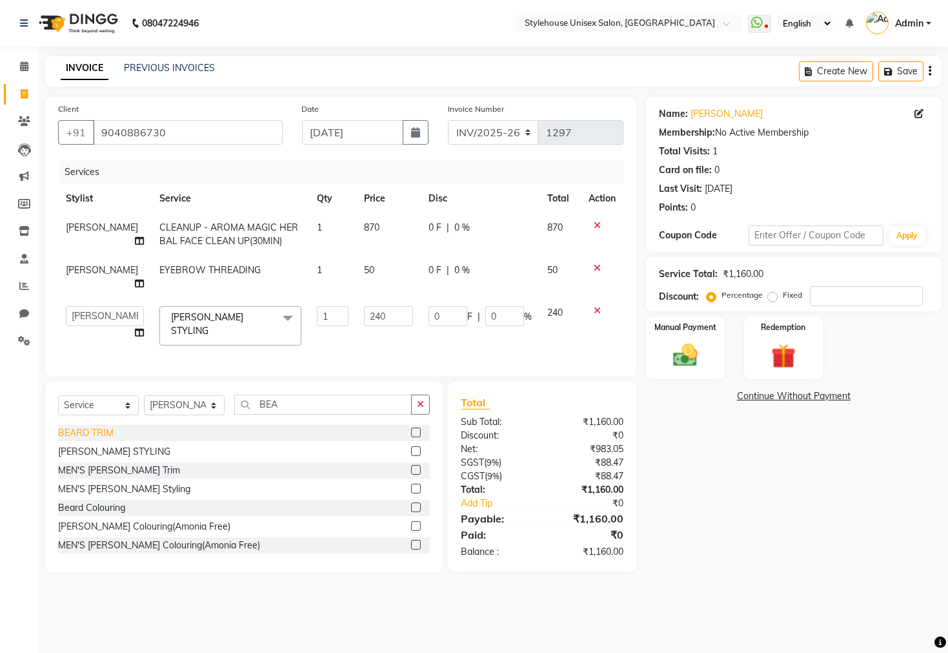
click at [86, 439] on div "BEARD TRIM" at bounding box center [86, 433] width 56 height 14
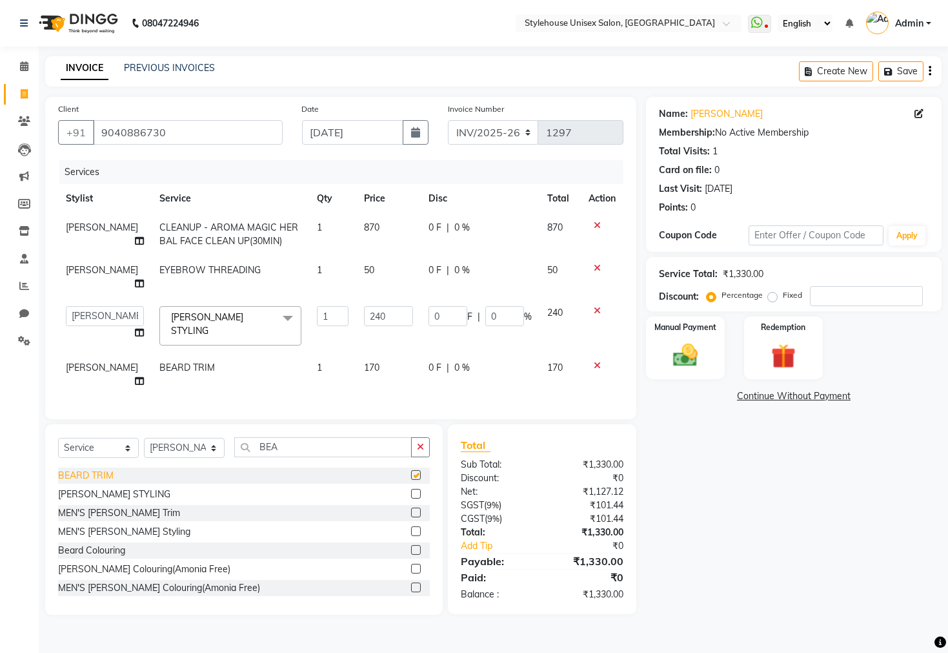
checkbox input "false"
click at [596, 361] on icon at bounding box center [597, 365] width 7 height 9
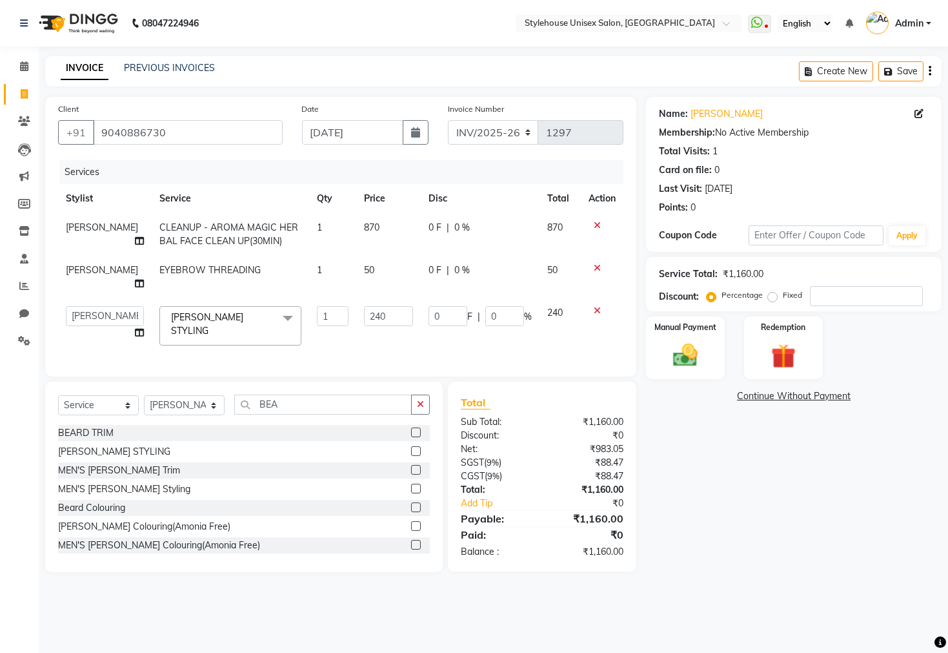
click at [682, 499] on div "Name: [PERSON_NAME] Membership: No Active Membership Total Visits: 1 Card on fi…" at bounding box center [798, 334] width 305 height 475
click at [394, 310] on input "240" at bounding box center [388, 316] width 49 height 20
click at [694, 491] on div "Name: [PERSON_NAME] Membership: No Active Membership Total Visits: 1 Card on fi…" at bounding box center [798, 334] width 305 height 475
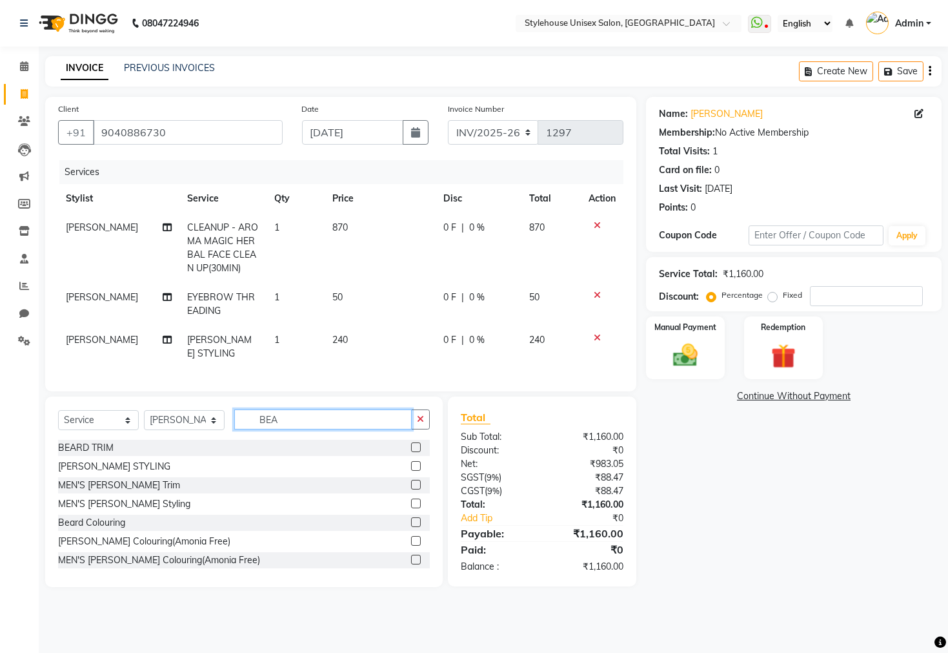
click at [304, 414] on input "BEA" at bounding box center [322, 419] width 177 height 20
type input "B"
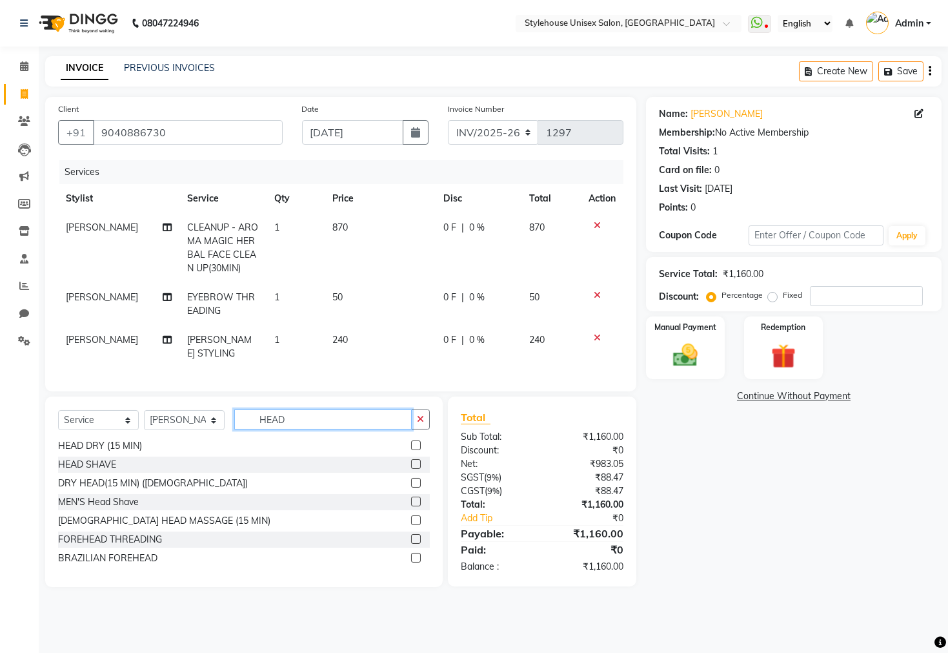
click at [301, 420] on input "HEAD" at bounding box center [322, 419] width 177 height 20
type input "H"
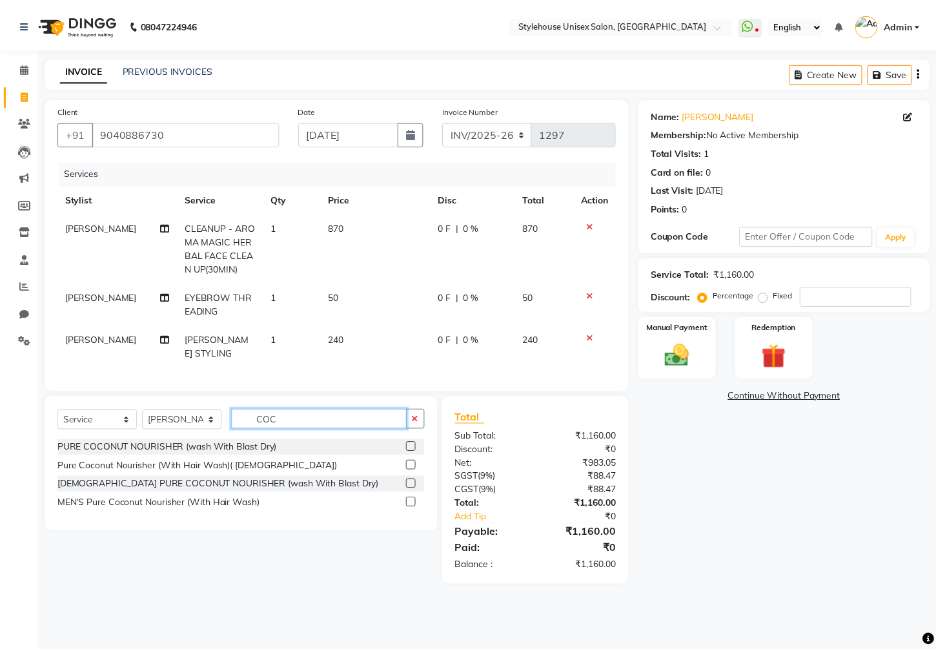
scroll to position [0, 0]
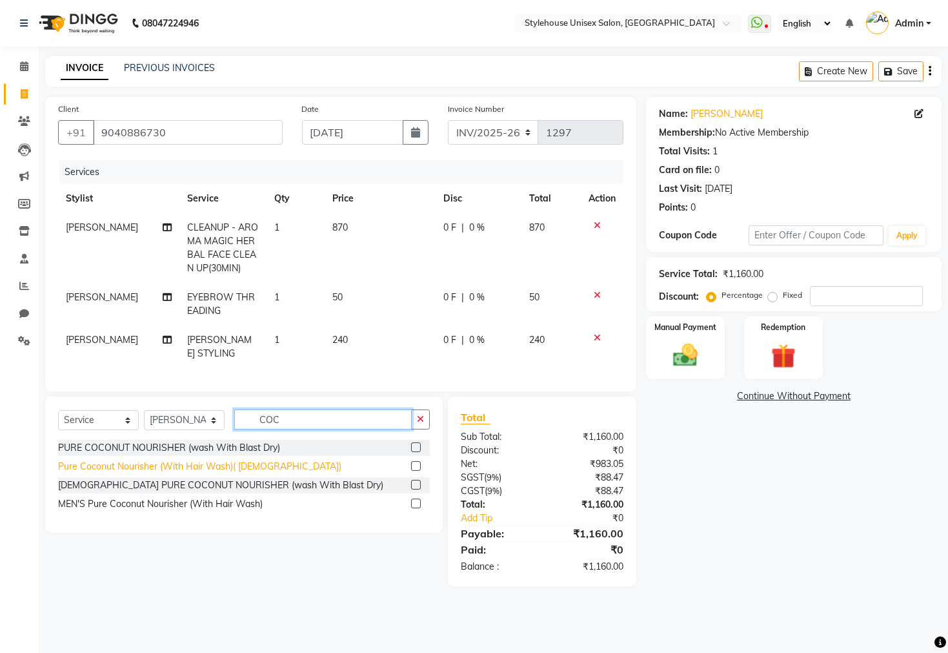
type input "COC"
click at [177, 461] on div "Pure Coconut Nourisher (With Hair Wash)( [DEMOGRAPHIC_DATA])" at bounding box center [199, 467] width 283 height 14
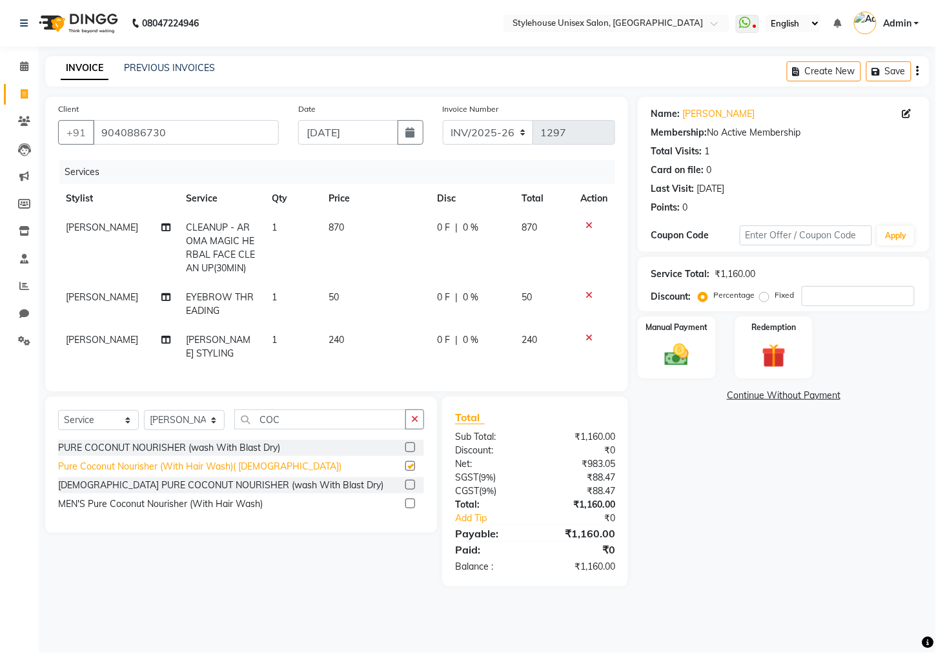
checkbox input "false"
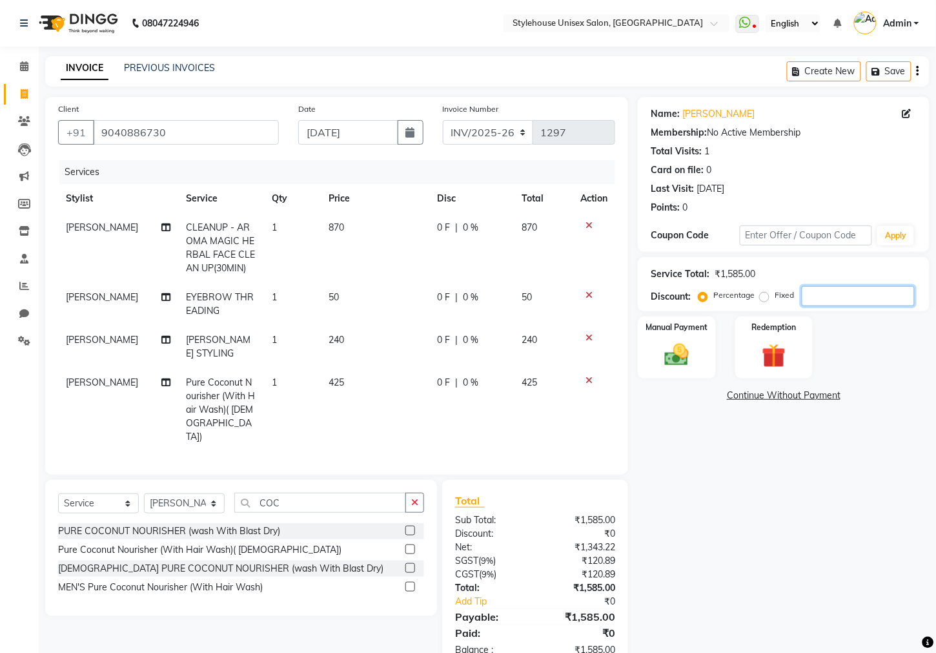
click at [826, 289] on input "number" at bounding box center [858, 296] width 113 height 20
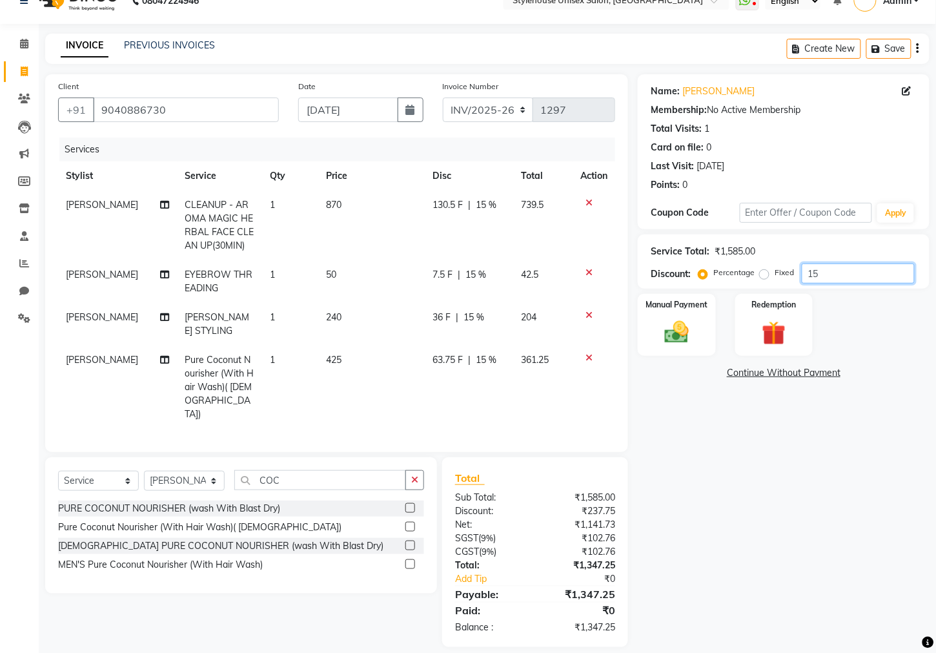
scroll to position [34, 0]
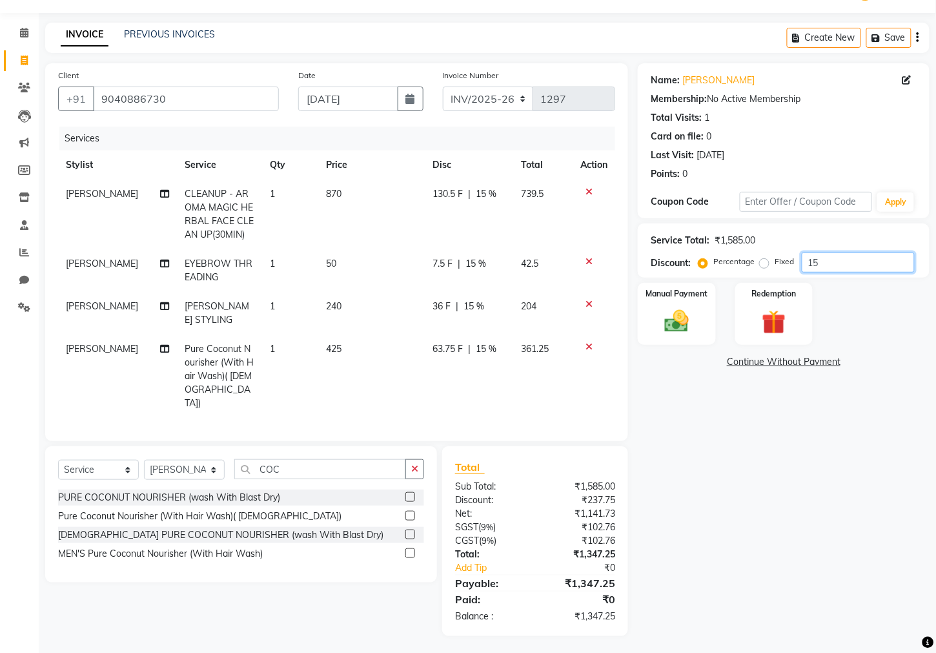
type input "15"
click at [419, 353] on td "425" at bounding box center [371, 375] width 106 height 83
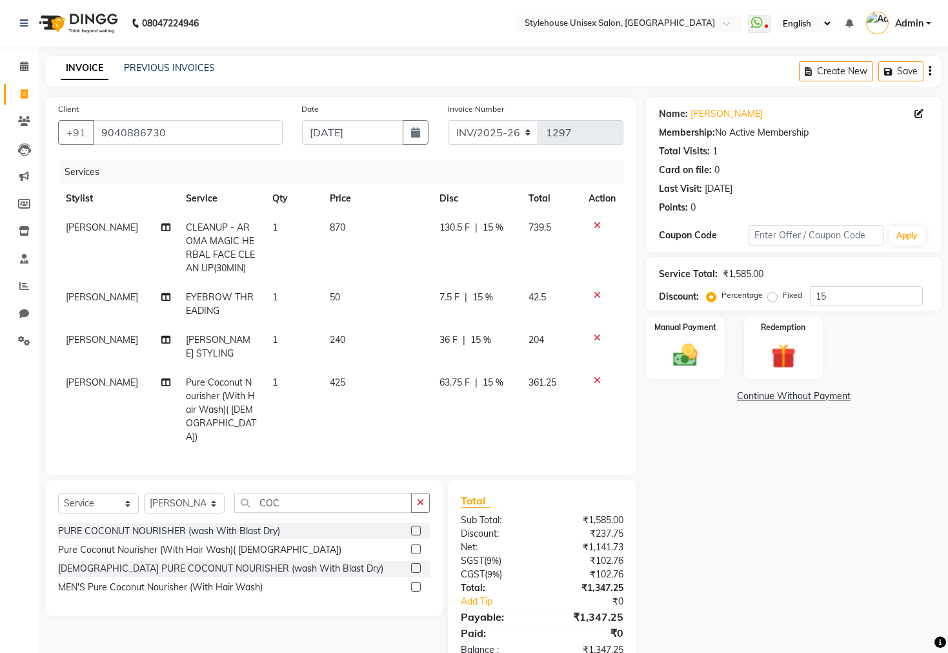
select select "89006"
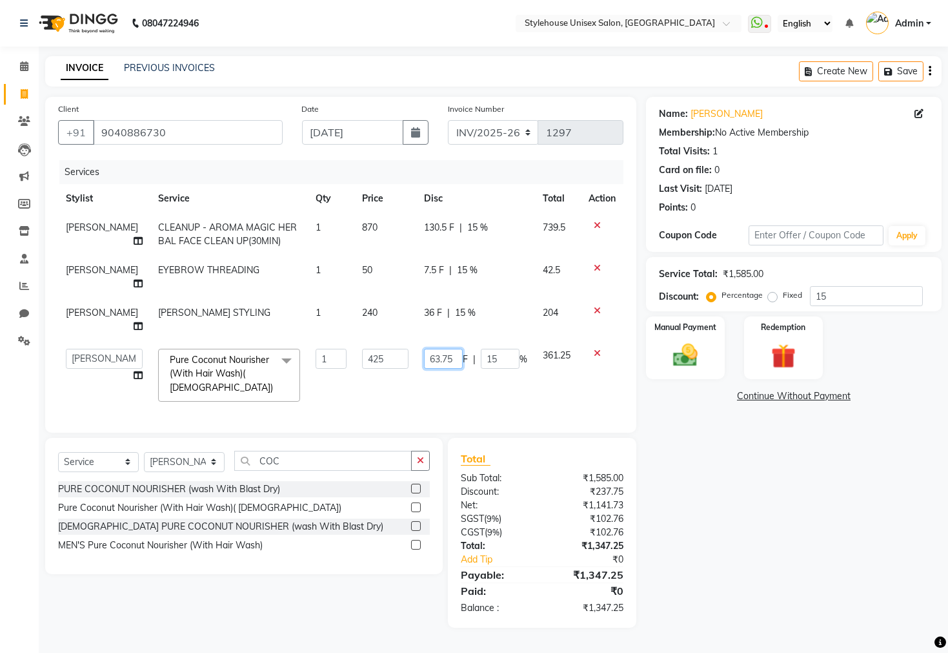
click at [454, 349] on input "63.75" at bounding box center [443, 359] width 39 height 20
type input "63"
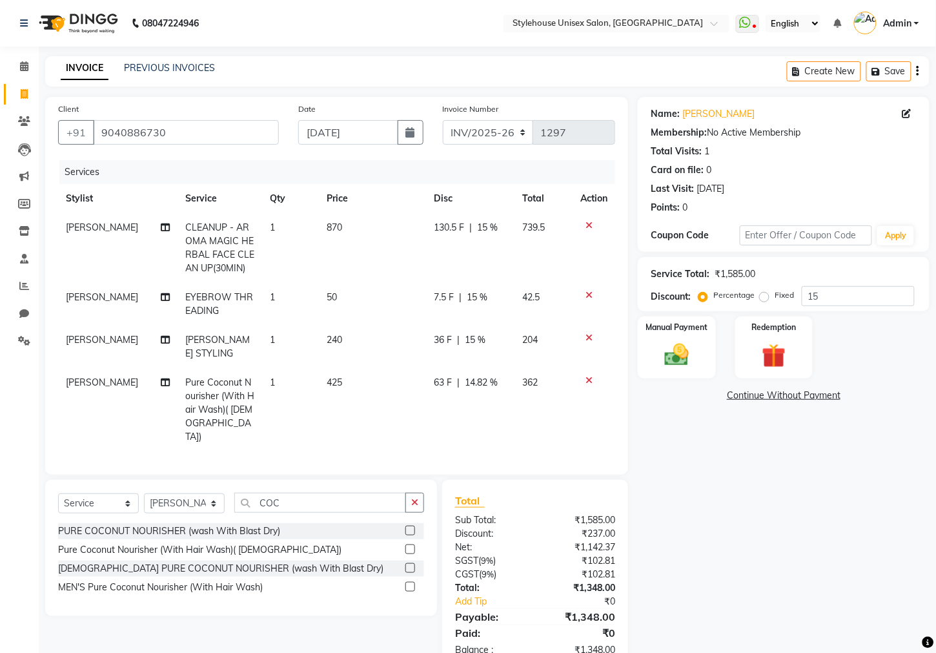
click at [686, 505] on div "Name: [PERSON_NAME] Membership: No Active Membership Total Visits: 1 Card on fi…" at bounding box center [788, 383] width 301 height 572
click at [440, 383] on span "63 F" at bounding box center [443, 383] width 18 height 14
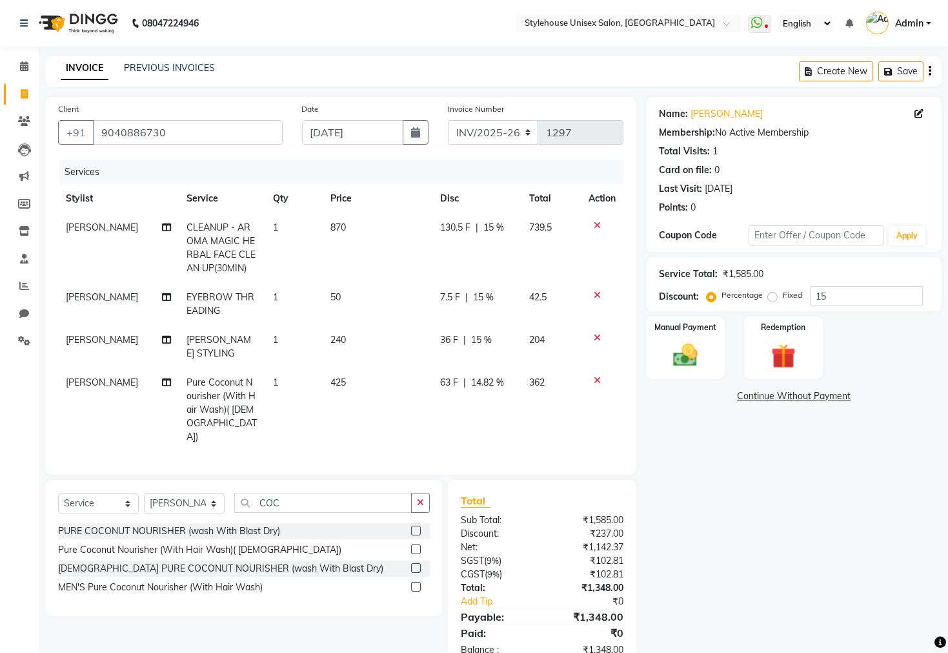
select select "89006"
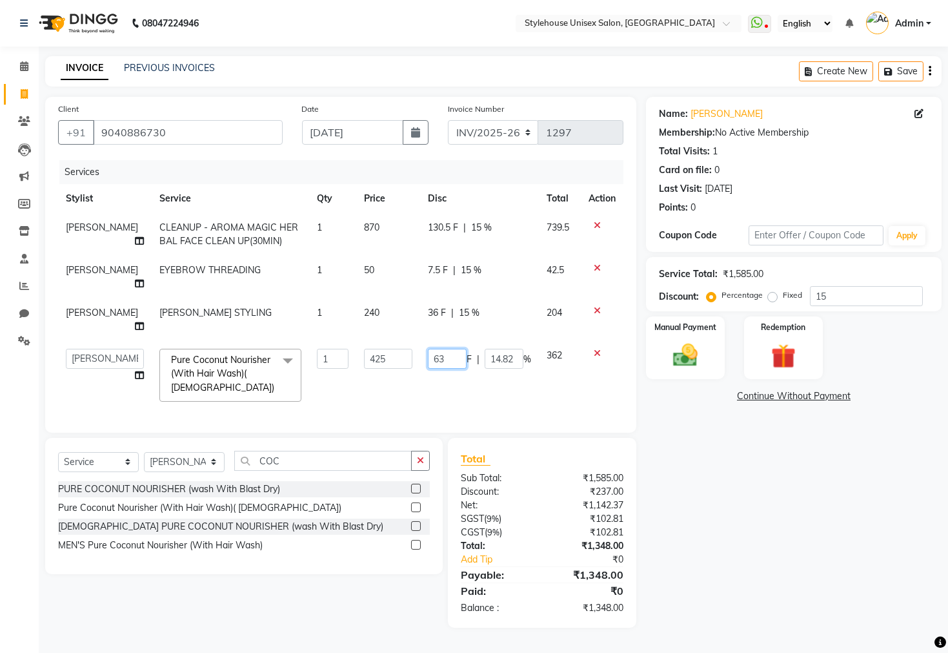
click at [441, 349] on input "63" at bounding box center [447, 359] width 39 height 20
type input "61"
click at [715, 507] on div "Name: [PERSON_NAME] Membership: No Active Membership Total Visits: 1 Card on fi…" at bounding box center [798, 362] width 305 height 531
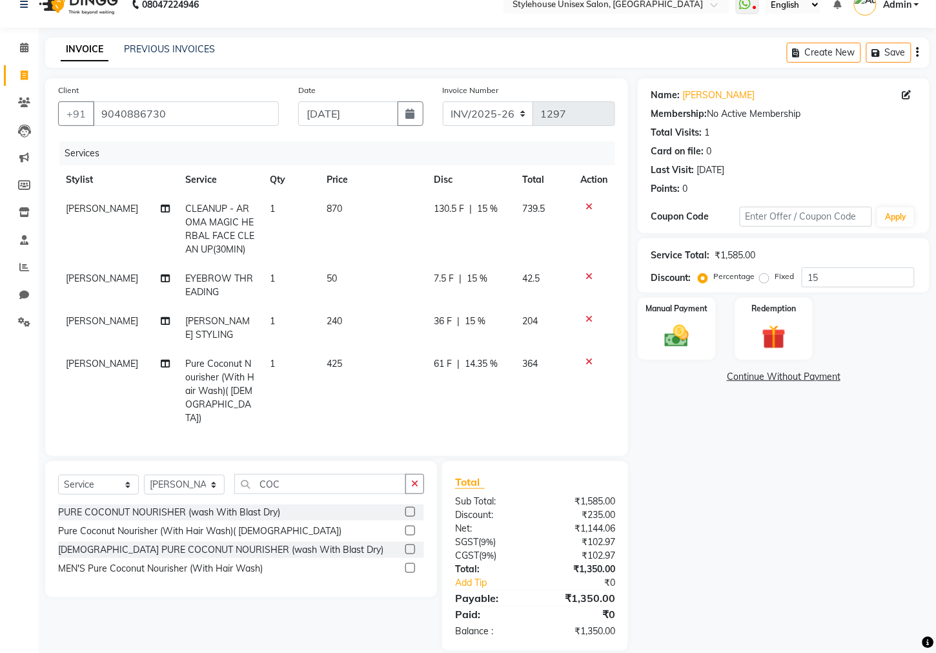
scroll to position [34, 0]
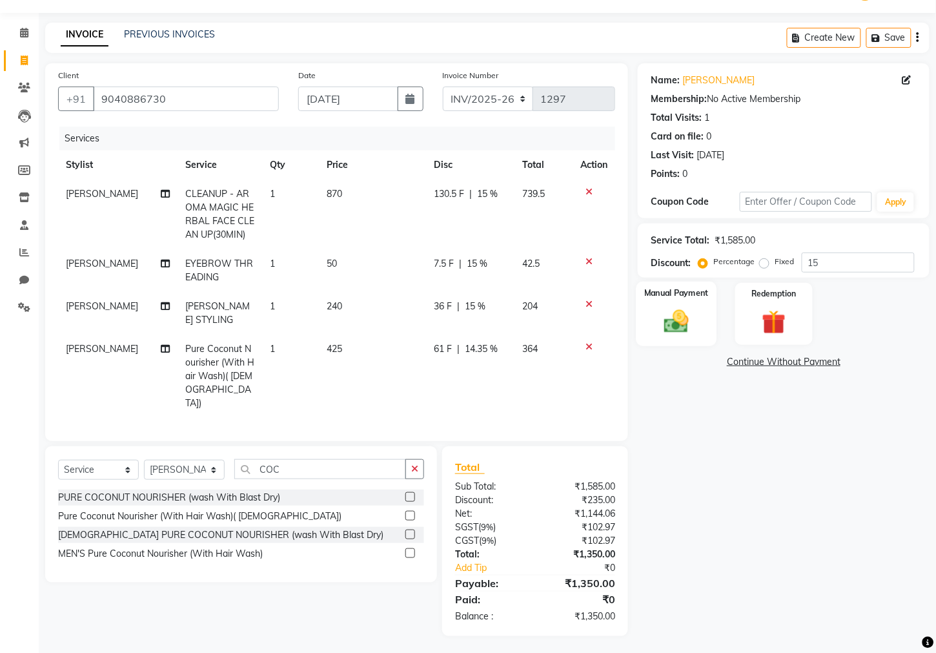
click at [680, 323] on img at bounding box center [676, 321] width 41 height 28
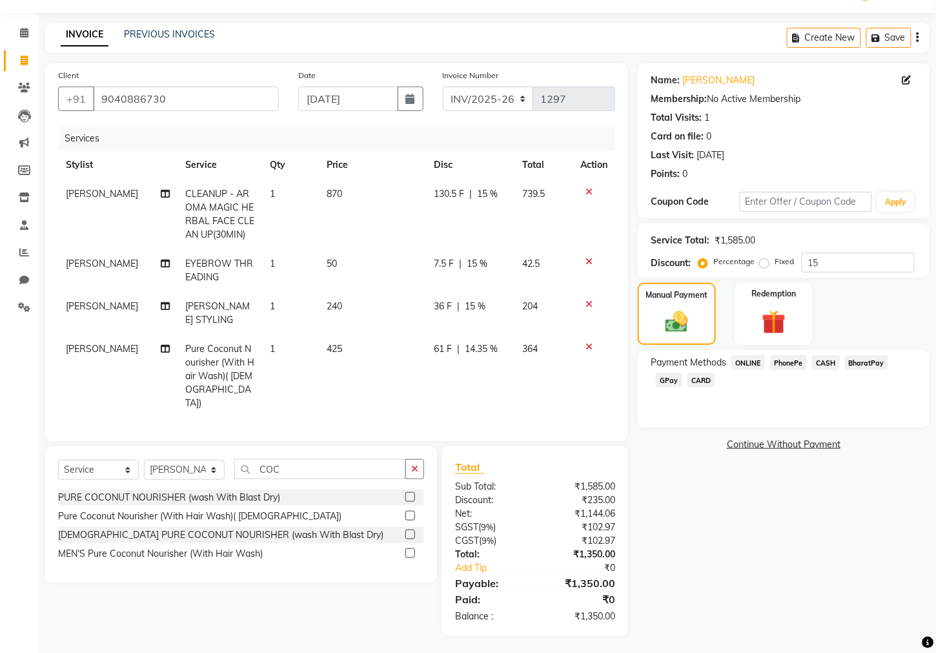
click at [783, 370] on span "PhonePe" at bounding box center [788, 362] width 37 height 15
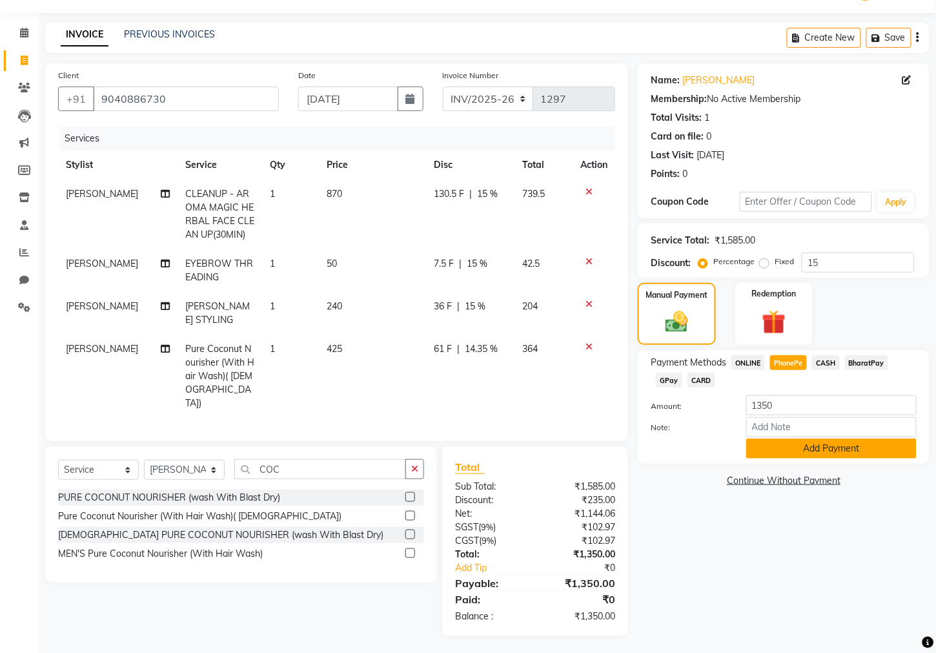
click at [795, 458] on button "Add Payment" at bounding box center [831, 448] width 170 height 20
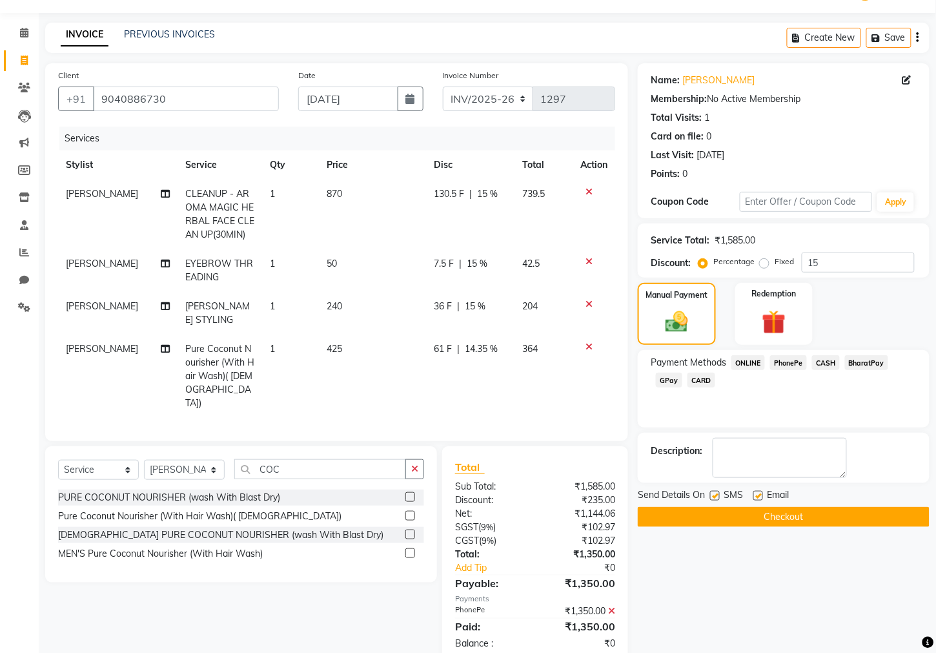
click at [778, 527] on button "Checkout" at bounding box center [784, 517] width 292 height 20
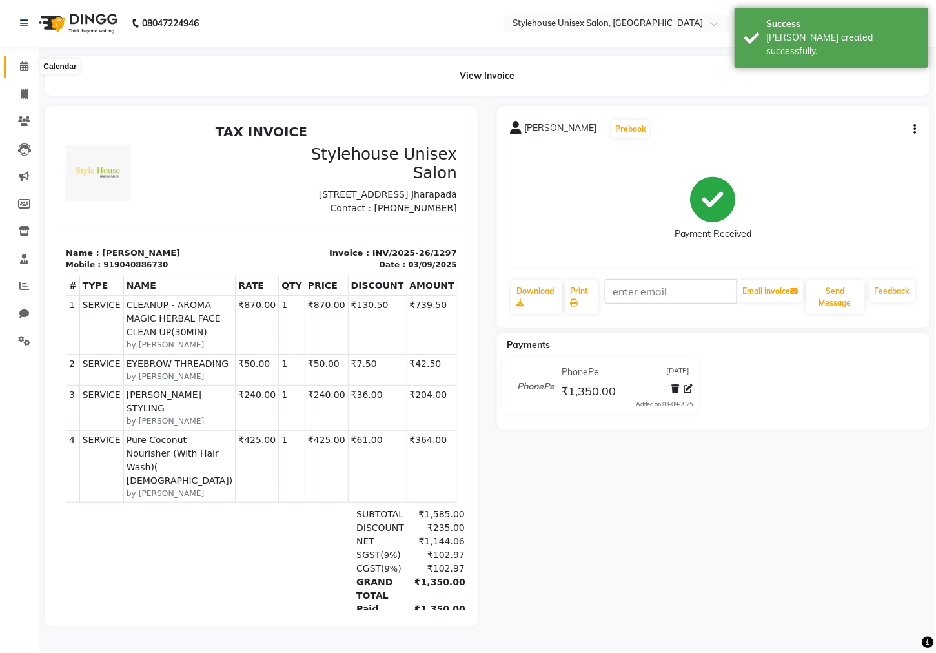
click at [22, 66] on icon at bounding box center [24, 66] width 8 height 10
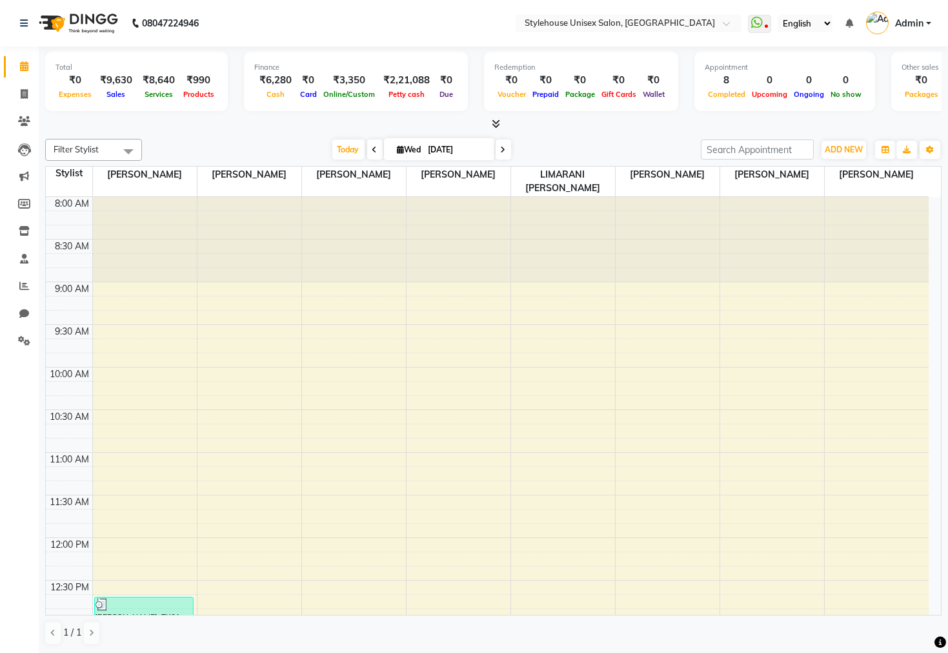
click at [911, 21] on span "Admin" at bounding box center [909, 24] width 28 height 14
click at [866, 93] on link "Sign out" at bounding box center [865, 93] width 118 height 20
